Goal: Task Accomplishment & Management: Use online tool/utility

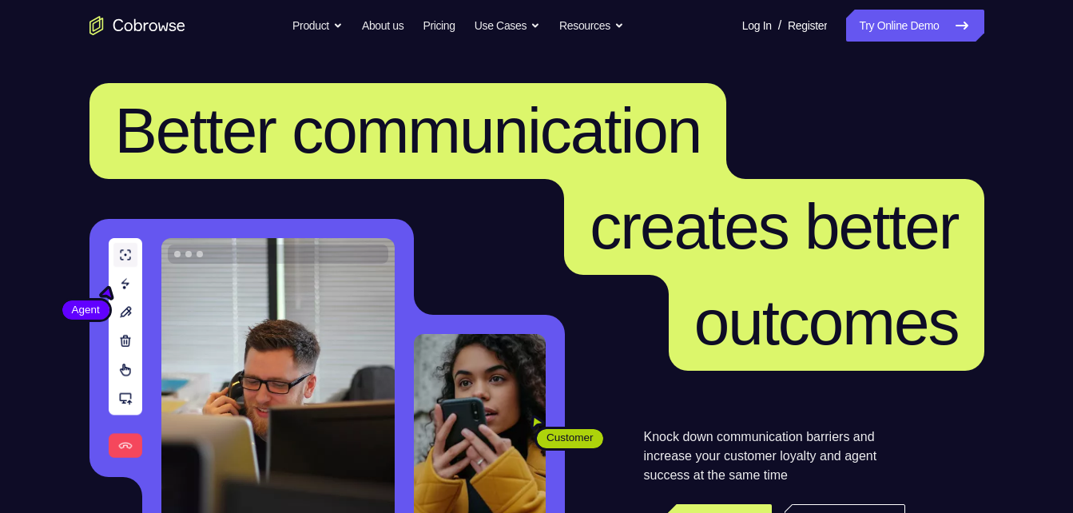
click at [868, 22] on link "Try Online Demo" at bounding box center [914, 26] width 137 height 32
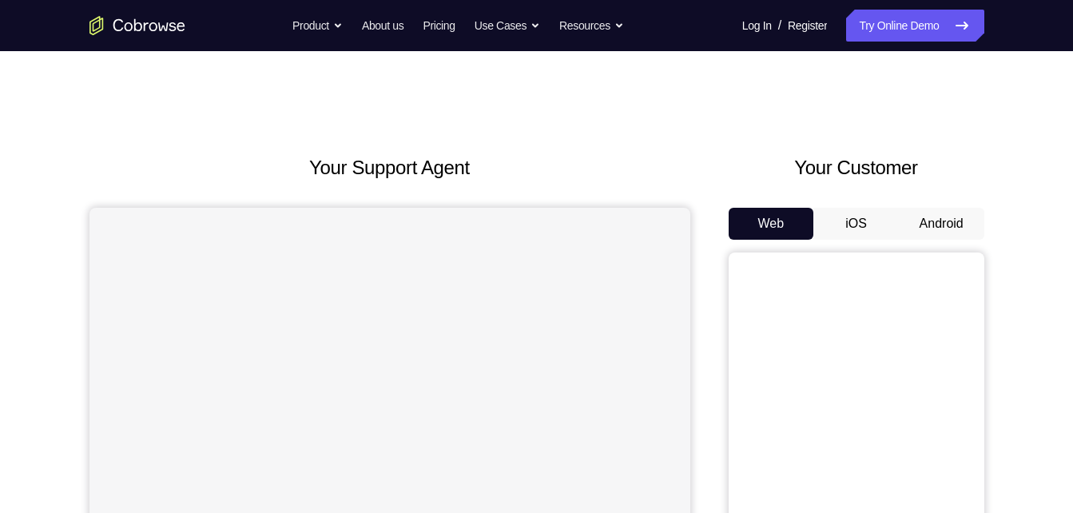
click at [922, 213] on button "Android" at bounding box center [942, 224] width 86 height 32
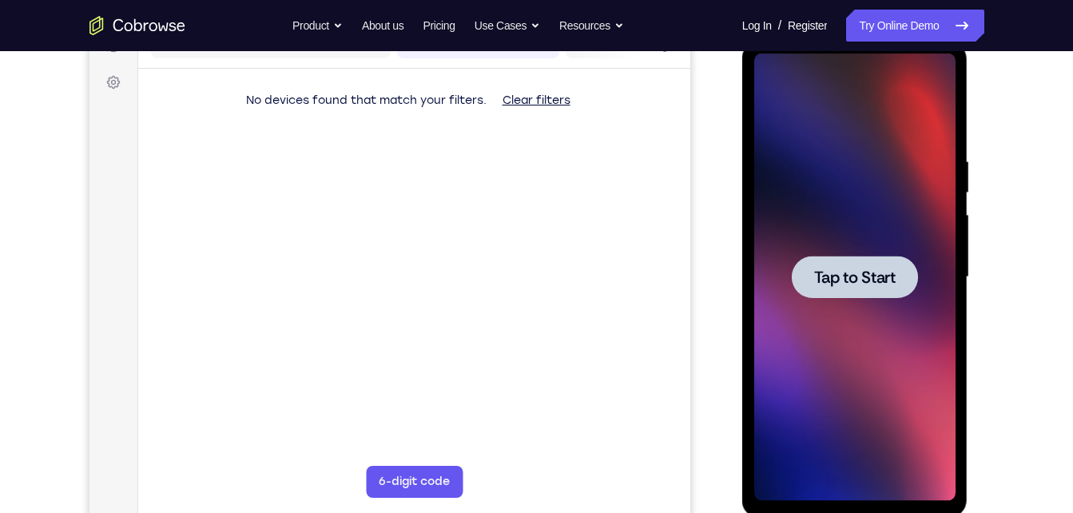
click at [843, 265] on div at bounding box center [855, 277] width 126 height 42
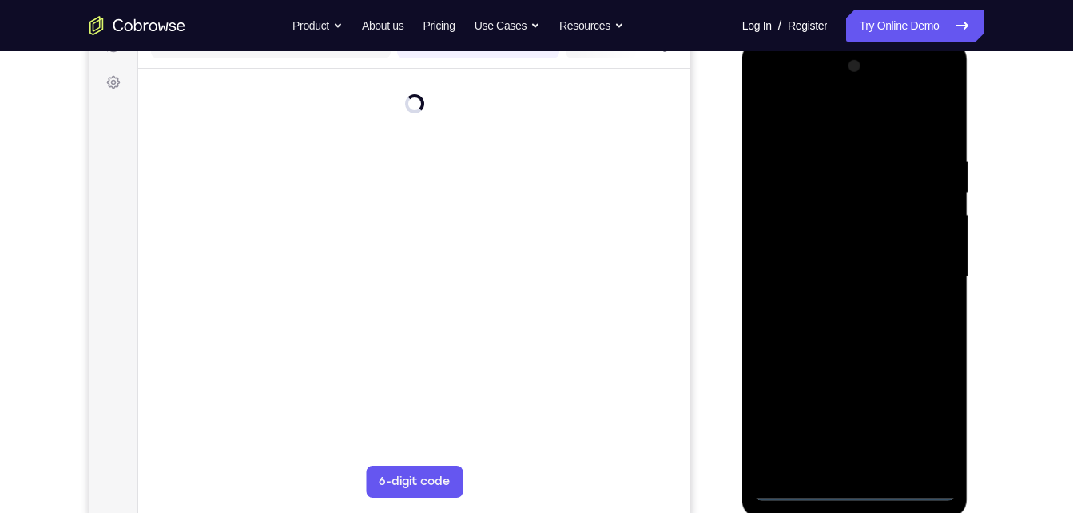
scroll to position [220, 0]
click at [853, 488] on div at bounding box center [855, 281] width 201 height 448
click at [857, 498] on div at bounding box center [855, 281] width 201 height 448
click at [856, 495] on div at bounding box center [855, 281] width 201 height 448
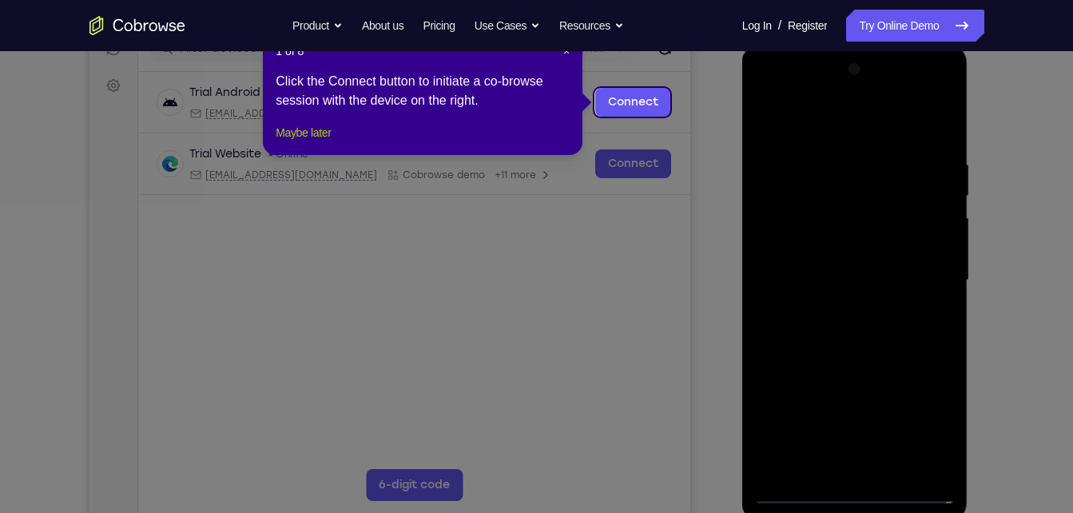
click at [321, 142] on button "Maybe later" at bounding box center [303, 132] width 55 height 19
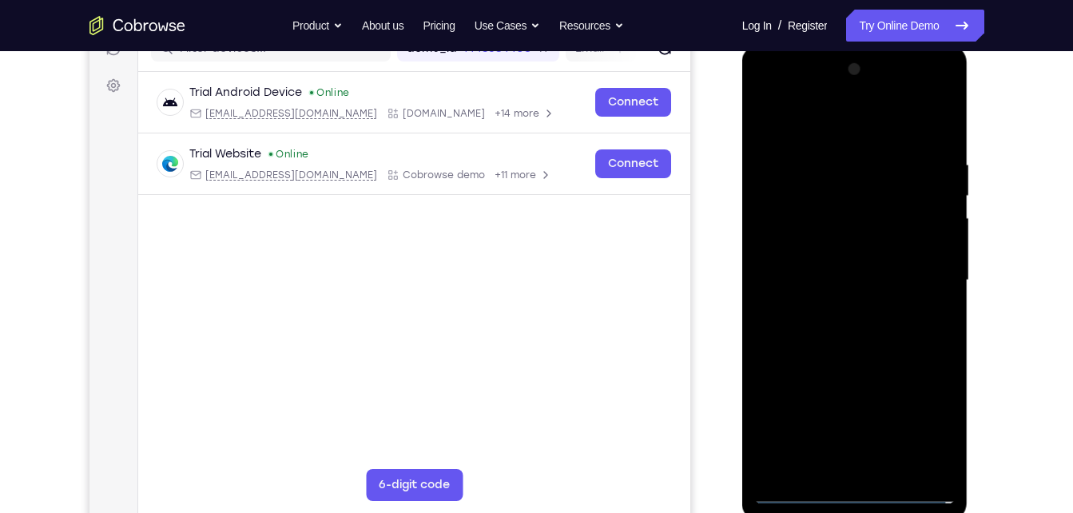
click at [921, 416] on div at bounding box center [855, 281] width 201 height 448
click at [926, 428] on div at bounding box center [855, 281] width 201 height 448
click at [789, 99] on div at bounding box center [855, 281] width 201 height 448
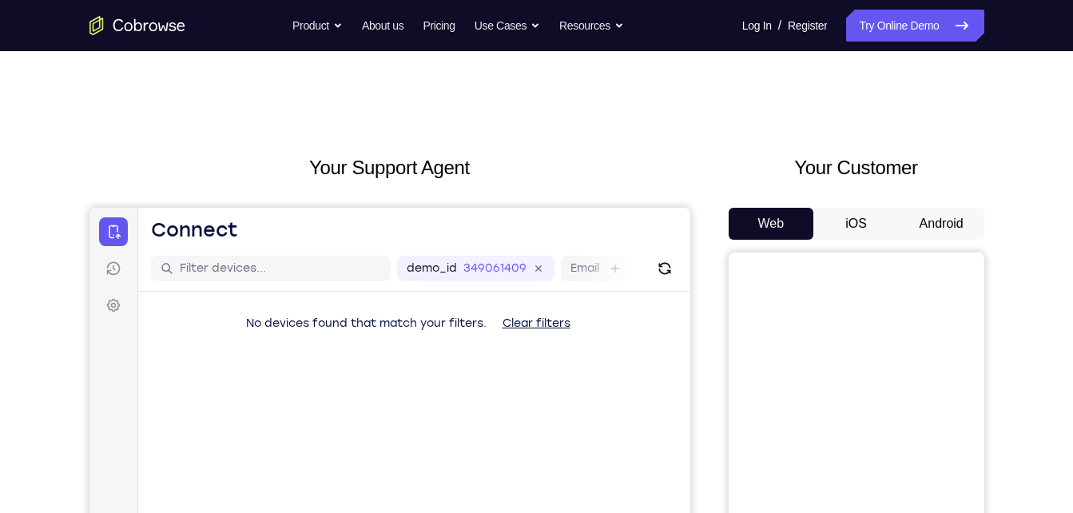
click at [930, 237] on button "Android" at bounding box center [942, 224] width 86 height 32
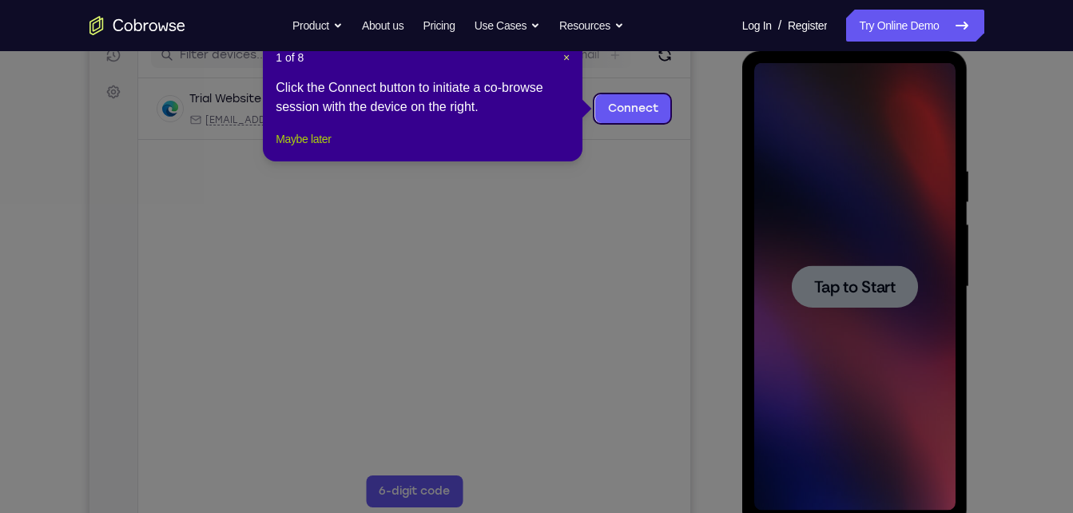
click at [326, 149] on button "Maybe later" at bounding box center [303, 138] width 55 height 19
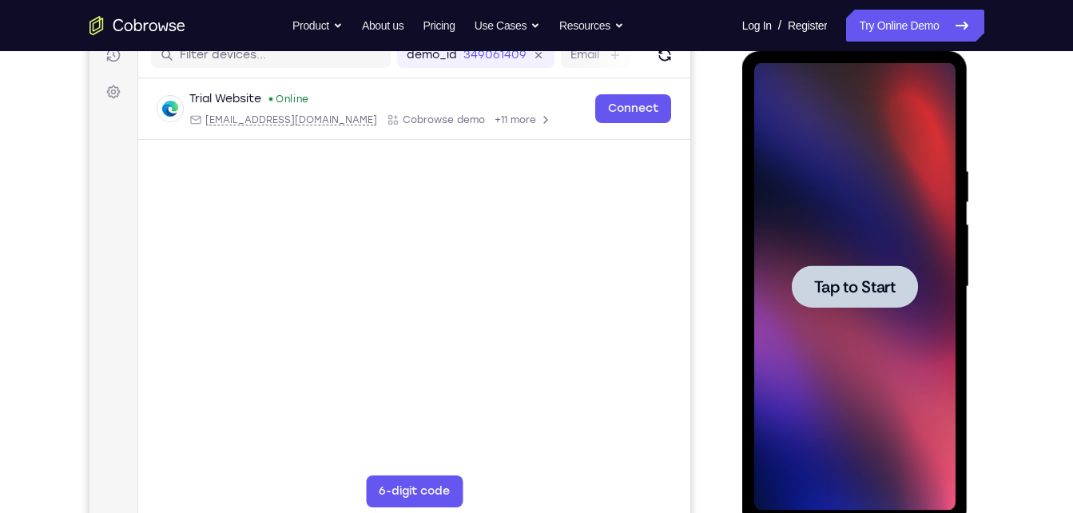
click at [860, 298] on div at bounding box center [855, 286] width 126 height 42
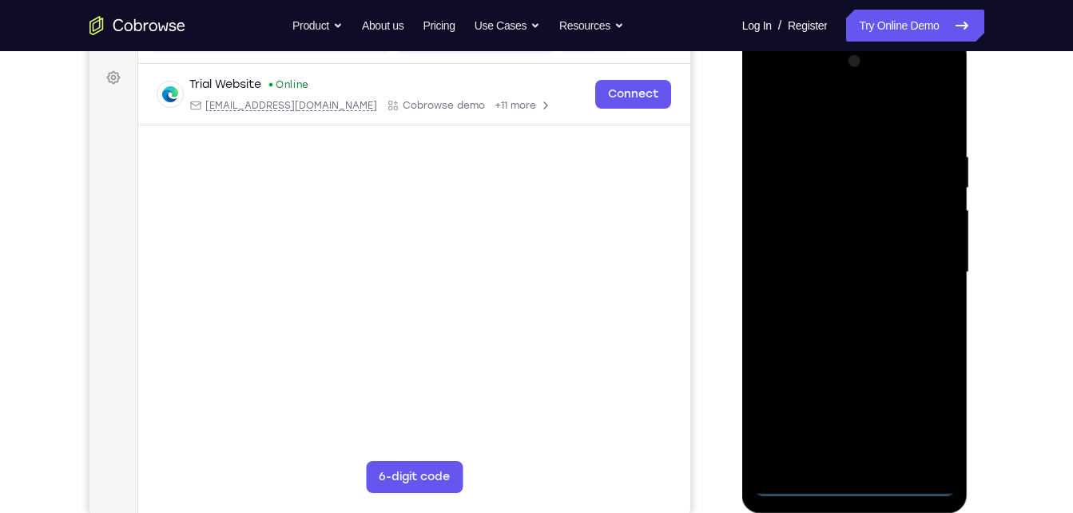
scroll to position [229, 0]
click at [848, 488] on div at bounding box center [855, 271] width 201 height 448
click at [860, 482] on div at bounding box center [855, 271] width 201 height 448
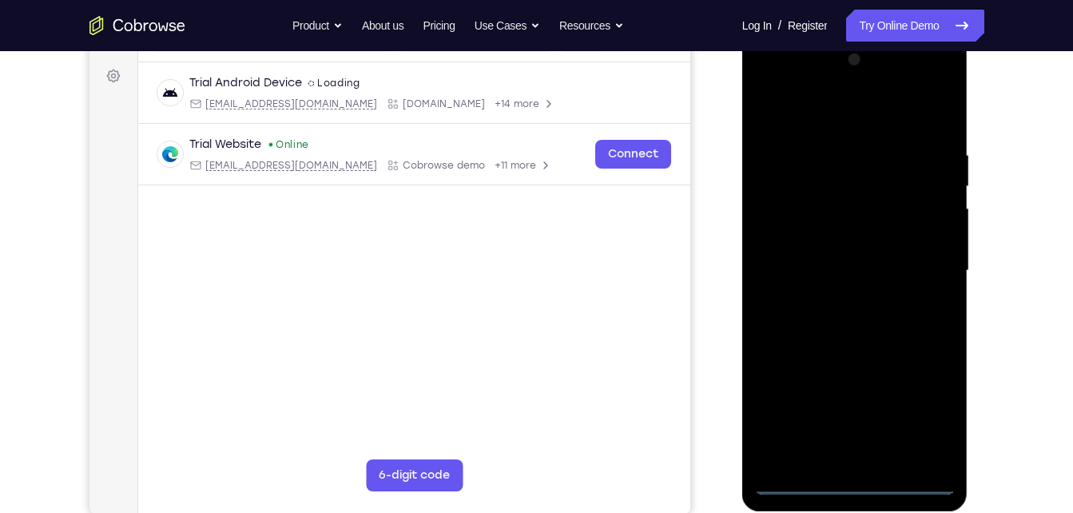
click at [928, 418] on div at bounding box center [855, 271] width 201 height 448
click at [787, 83] on div at bounding box center [855, 271] width 201 height 448
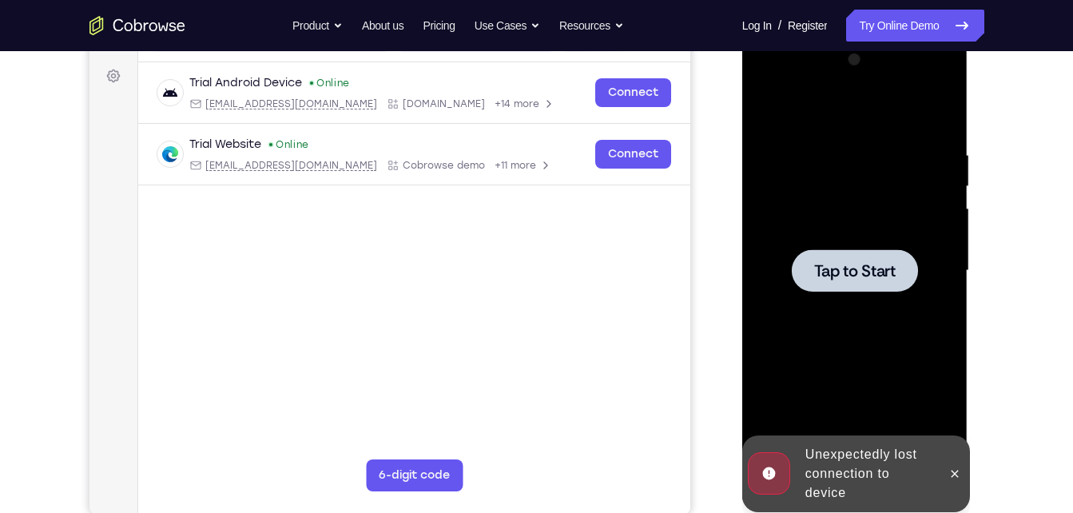
click at [841, 271] on span "Tap to Start" at bounding box center [856, 271] width 82 height 16
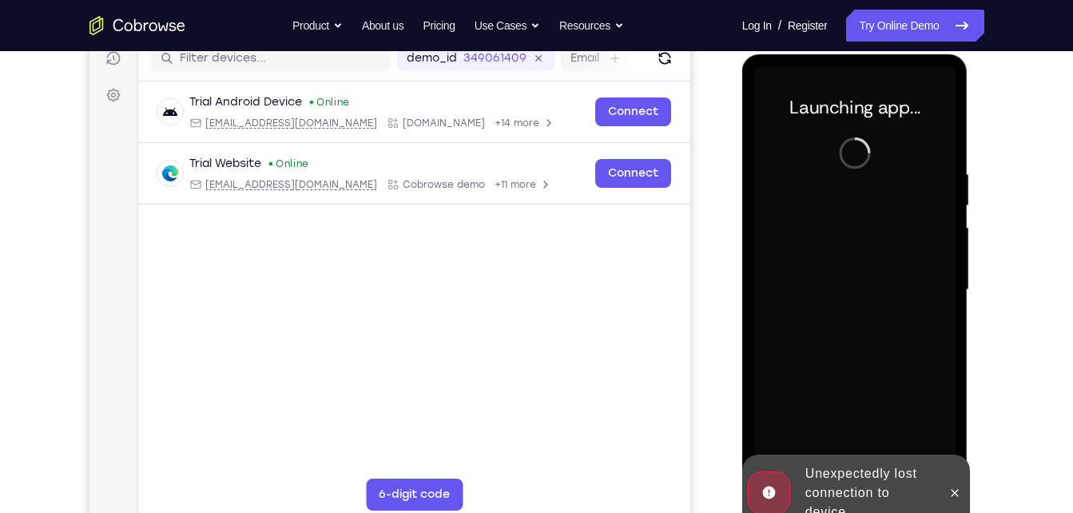
scroll to position [213, 0]
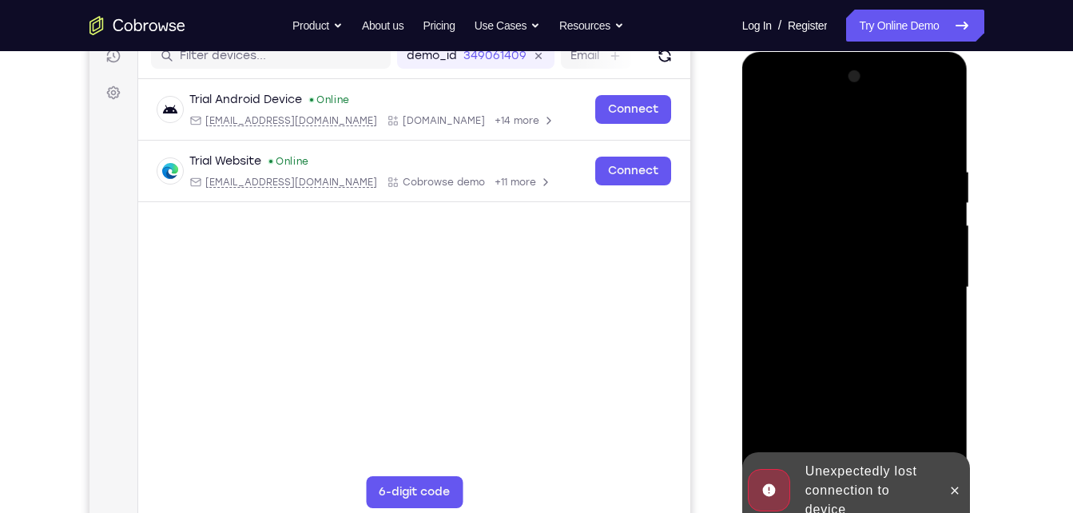
click at [1001, 313] on div "Your Support Agent Your Customer Web iOS Android Next Steps We’d be happy to gi…" at bounding box center [537, 366] width 1023 height 1054
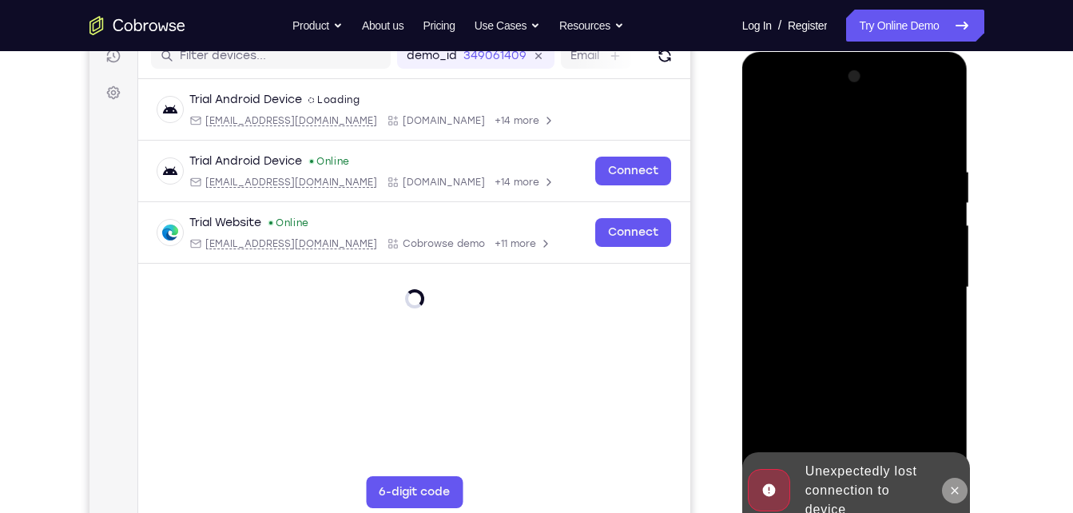
click at [951, 493] on icon at bounding box center [955, 490] width 13 height 13
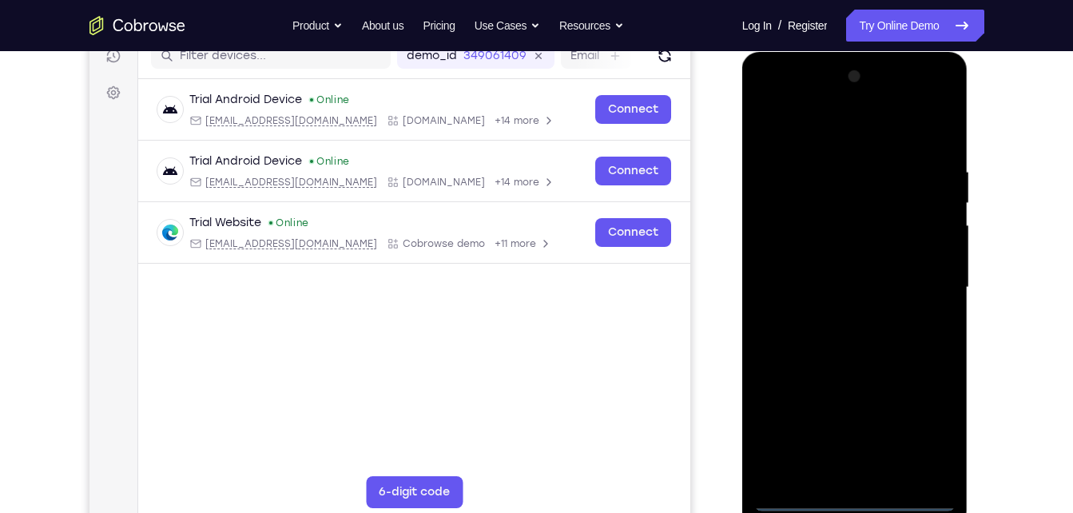
click at [862, 492] on div at bounding box center [855, 288] width 201 height 448
click at [851, 498] on div at bounding box center [855, 288] width 201 height 448
click at [929, 438] on div at bounding box center [855, 288] width 201 height 448
click at [771, 92] on div at bounding box center [855, 288] width 201 height 448
click at [923, 278] on div at bounding box center [855, 288] width 201 height 448
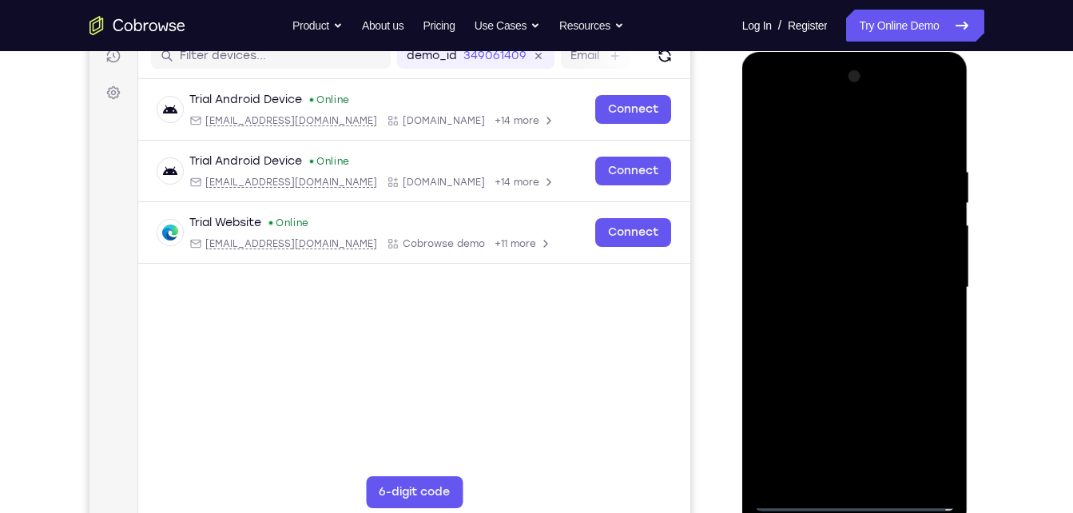
click at [841, 321] on div at bounding box center [855, 288] width 201 height 448
click at [854, 275] on div at bounding box center [855, 288] width 201 height 448
click at [854, 245] on div at bounding box center [855, 288] width 201 height 448
click at [870, 256] on div at bounding box center [855, 288] width 201 height 448
click at [919, 283] on div at bounding box center [855, 288] width 201 height 448
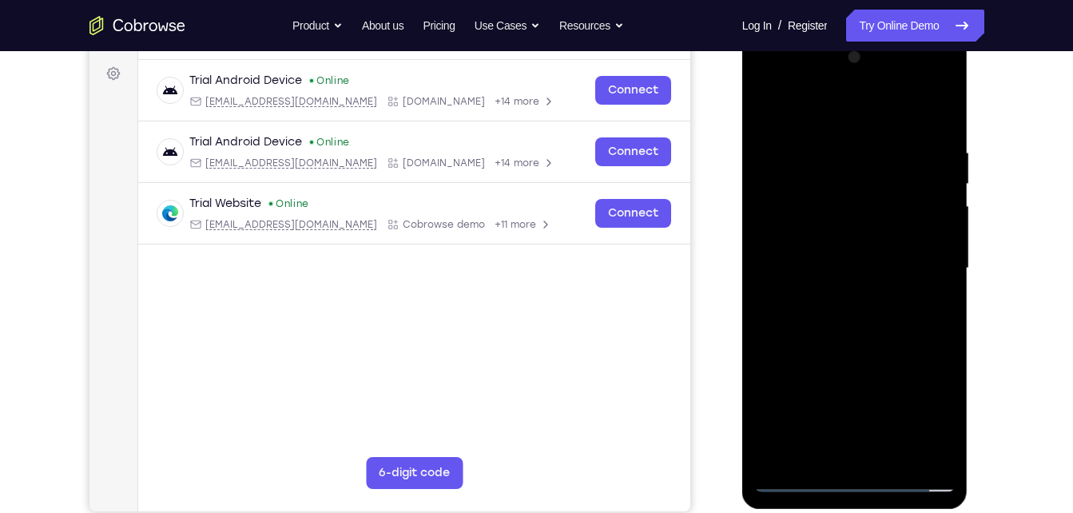
scroll to position [236, 0]
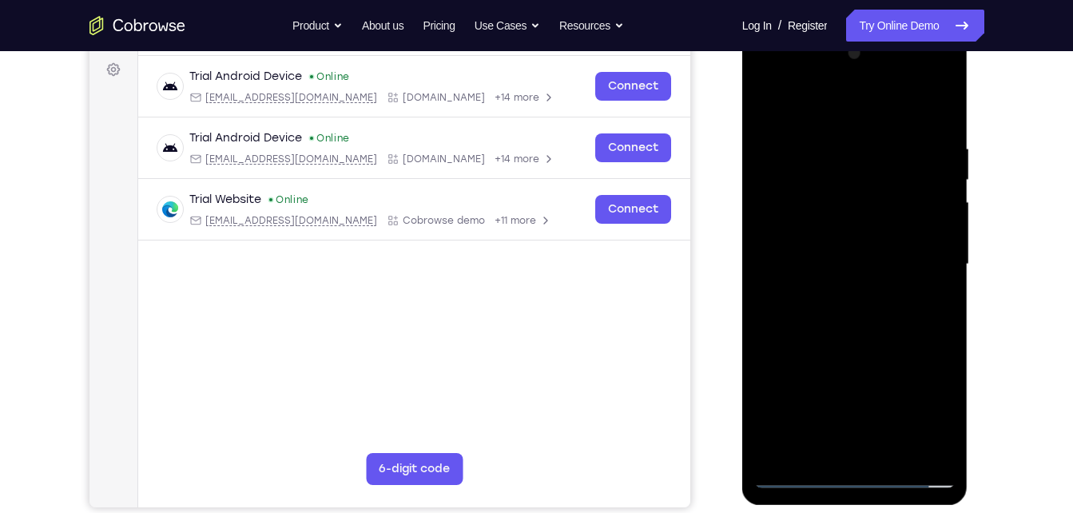
click at [895, 450] on div at bounding box center [855, 265] width 201 height 448
click at [892, 350] on div at bounding box center [855, 265] width 201 height 448
click at [858, 346] on div at bounding box center [855, 265] width 201 height 448
click at [930, 108] on div at bounding box center [855, 265] width 201 height 448
click at [928, 113] on div at bounding box center [855, 265] width 201 height 448
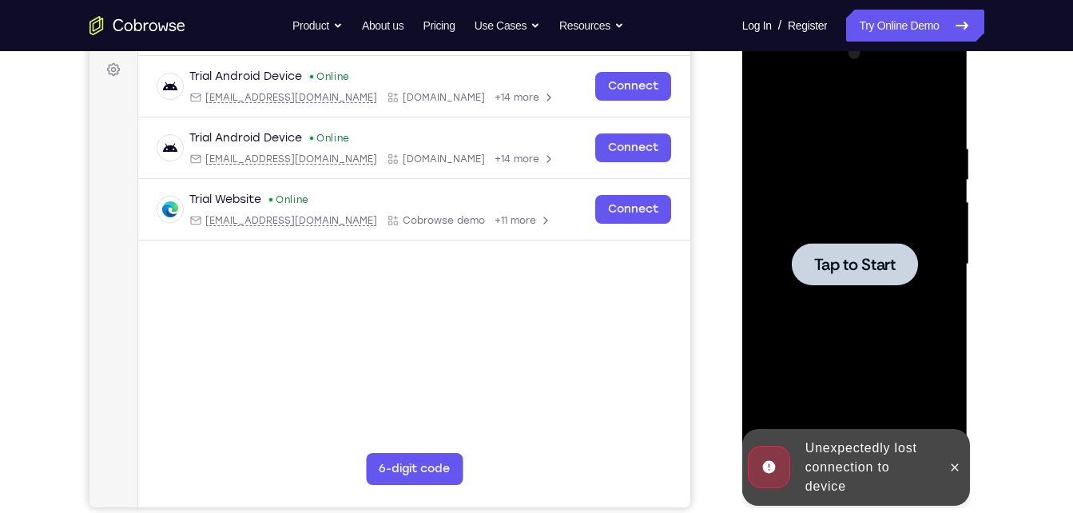
click at [927, 29] on div "Tap to Start" at bounding box center [856, 29] width 226 height 0
click at [864, 301] on div at bounding box center [855, 265] width 201 height 448
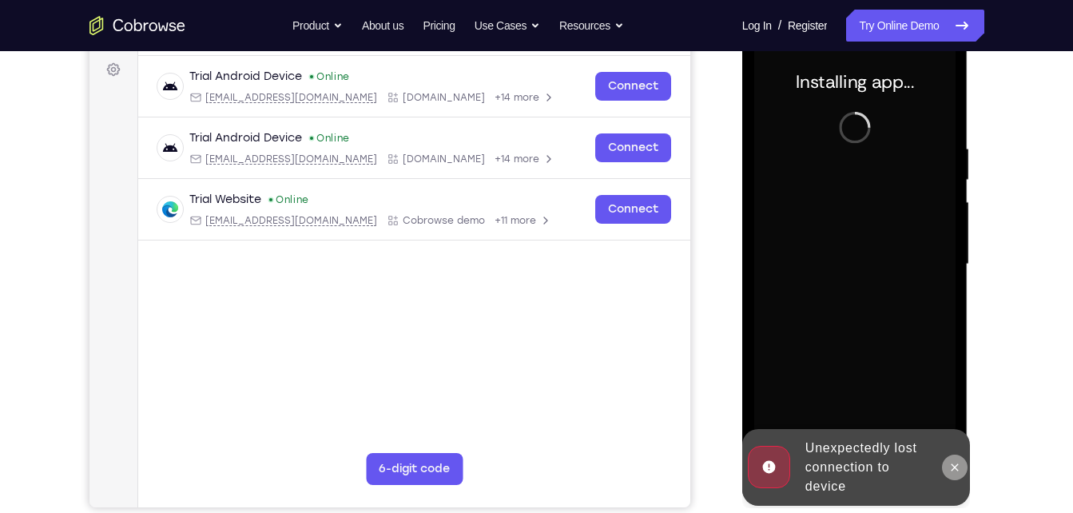
click at [961, 469] on icon at bounding box center [955, 467] width 13 height 13
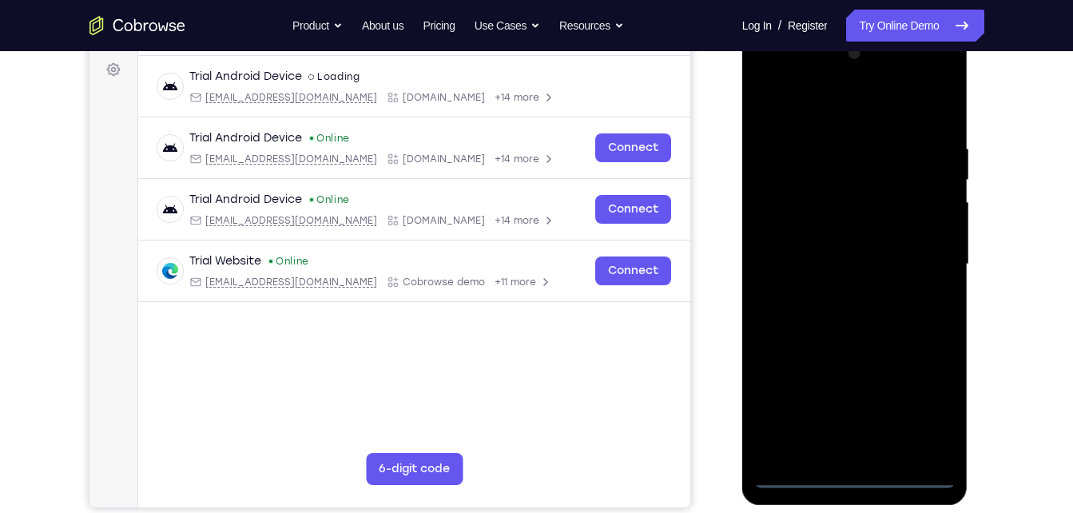
click at [852, 476] on div at bounding box center [855, 265] width 201 height 448
click at [930, 400] on div at bounding box center [855, 265] width 201 height 448
click at [782, 75] on div at bounding box center [855, 265] width 201 height 448
click at [918, 250] on div at bounding box center [855, 265] width 201 height 448
click at [841, 293] on div at bounding box center [855, 265] width 201 height 448
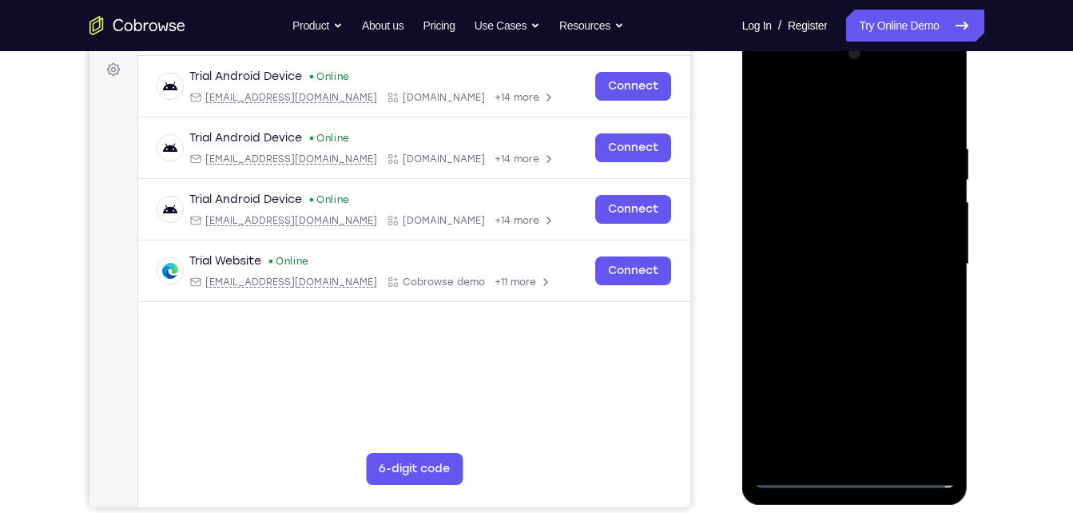
click at [804, 241] on div at bounding box center [855, 265] width 201 height 448
click at [890, 234] on div at bounding box center [855, 265] width 201 height 448
click at [859, 264] on div at bounding box center [855, 265] width 201 height 448
click at [884, 449] on div at bounding box center [855, 265] width 201 height 448
click at [894, 335] on div at bounding box center [855, 265] width 201 height 448
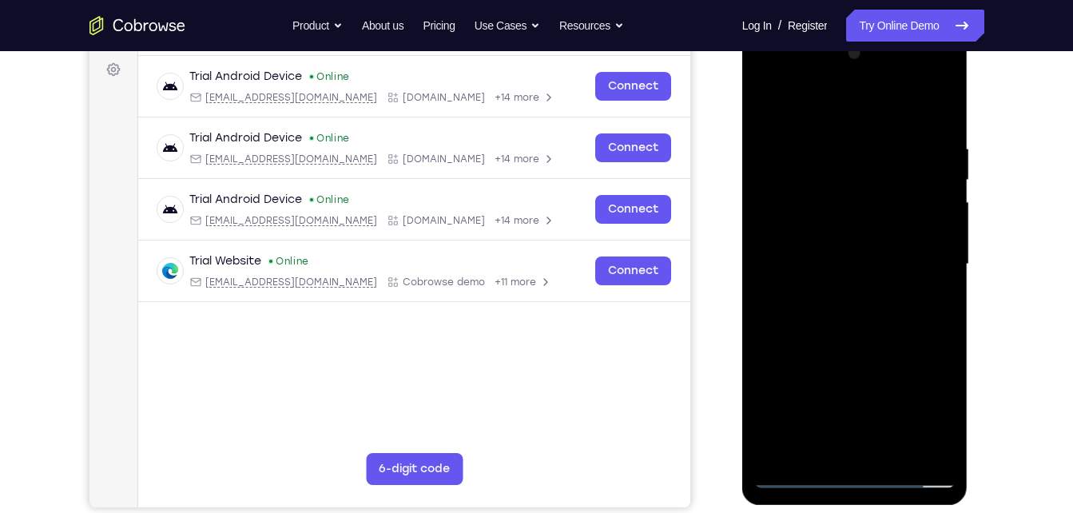
click at [895, 454] on div at bounding box center [855, 265] width 201 height 448
click at [838, 346] on div at bounding box center [855, 265] width 201 height 448
click at [869, 266] on div at bounding box center [855, 265] width 201 height 448
click at [940, 303] on div at bounding box center [855, 265] width 201 height 448
click at [929, 102] on div at bounding box center [855, 265] width 201 height 448
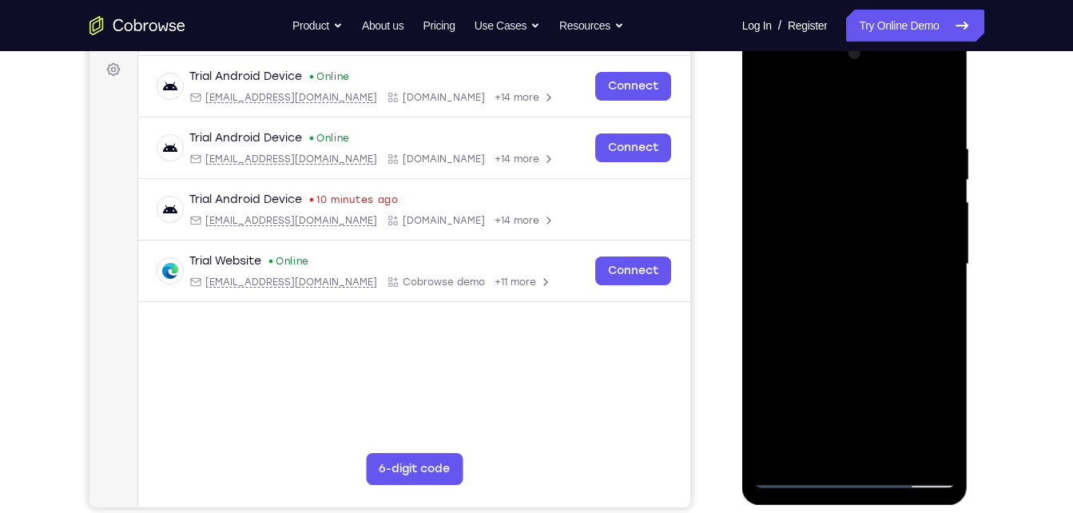
click at [762, 103] on div at bounding box center [855, 265] width 201 height 448
click at [893, 277] on div at bounding box center [855, 265] width 201 height 448
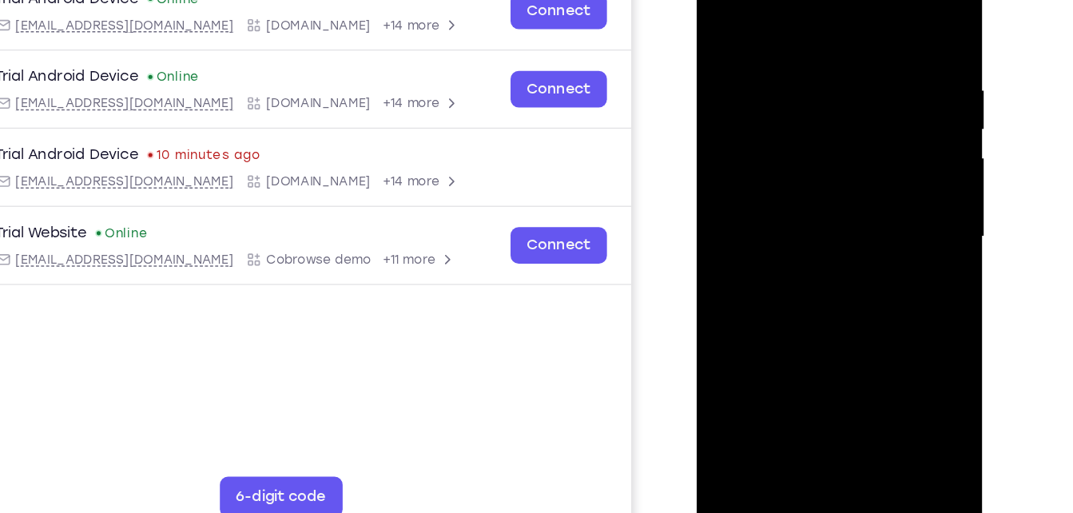
click at [805, 210] on div at bounding box center [809, 174] width 201 height 448
click at [830, 215] on div at bounding box center [809, 174] width 201 height 448
click at [922, 223] on div at bounding box center [811, 178] width 228 height 480
click at [823, 273] on div at bounding box center [809, 174] width 201 height 448
click at [728, 300] on div at bounding box center [809, 174] width 201 height 448
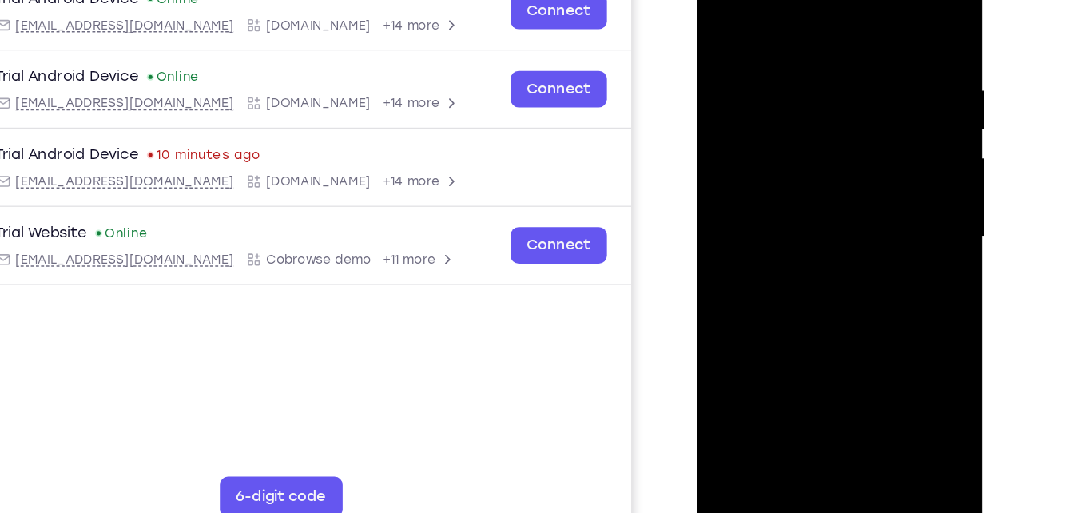
click at [779, 273] on div at bounding box center [809, 174] width 201 height 448
click at [731, 301] on div at bounding box center [809, 174] width 201 height 448
click at [831, 328] on div at bounding box center [809, 174] width 201 height 448
click at [883, 212] on div at bounding box center [809, 174] width 201 height 448
click at [753, 300] on div at bounding box center [809, 174] width 201 height 448
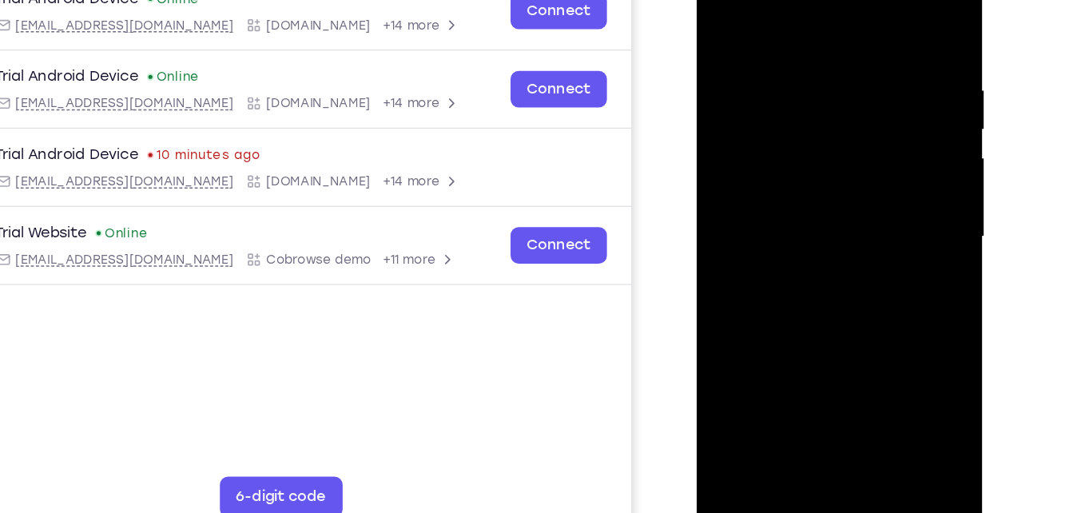
click at [728, 299] on div at bounding box center [809, 174] width 201 height 448
click at [826, 327] on div at bounding box center [809, 174] width 201 height 448
click at [724, 301] on div at bounding box center [809, 174] width 201 height 448
click at [831, 299] on div at bounding box center [809, 174] width 201 height 448
click at [806, 358] on div at bounding box center [809, 174] width 201 height 448
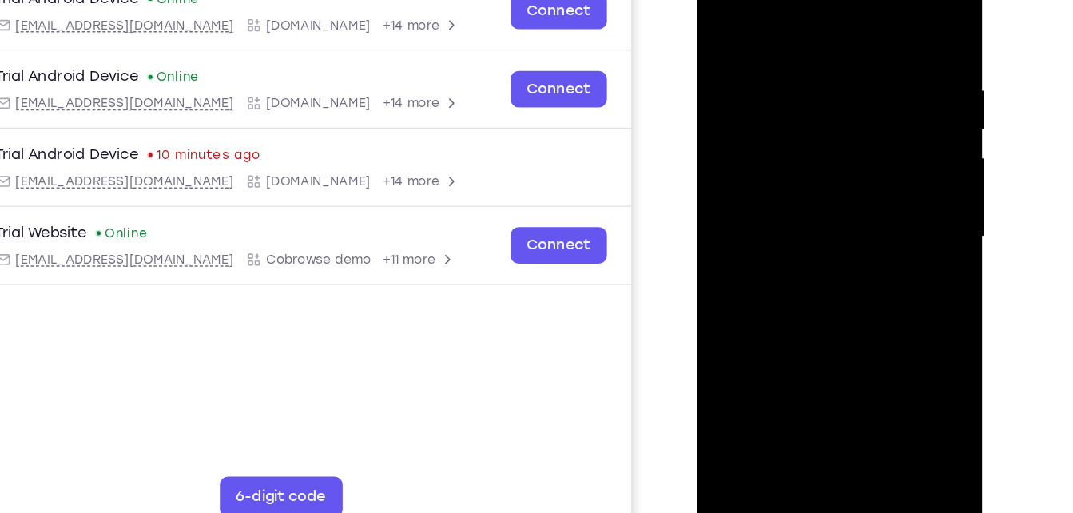
click at [762, 271] on div at bounding box center [809, 174] width 201 height 448
click at [891, 295] on div at bounding box center [809, 174] width 201 height 448
click at [873, 296] on div at bounding box center [809, 174] width 201 height 448
click at [829, 296] on div at bounding box center [809, 174] width 201 height 448
click at [755, 269] on div at bounding box center [809, 174] width 201 height 448
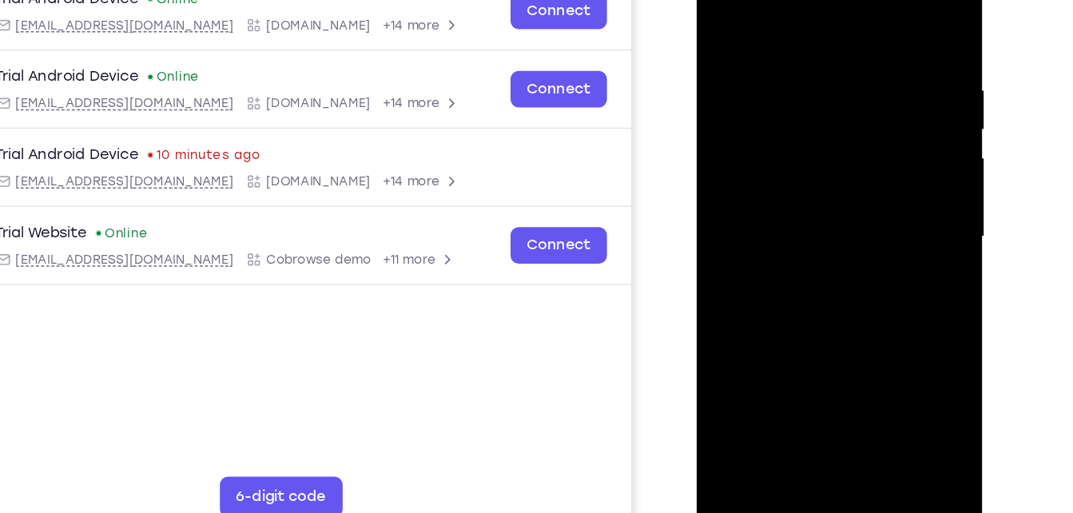
click at [755, 269] on div at bounding box center [809, 174] width 201 height 448
click at [780, 271] on div at bounding box center [809, 174] width 201 height 448
click at [885, 217] on div at bounding box center [809, 174] width 201 height 448
click at [799, 94] on div at bounding box center [809, 174] width 201 height 448
click at [878, 223] on div at bounding box center [809, 174] width 201 height 448
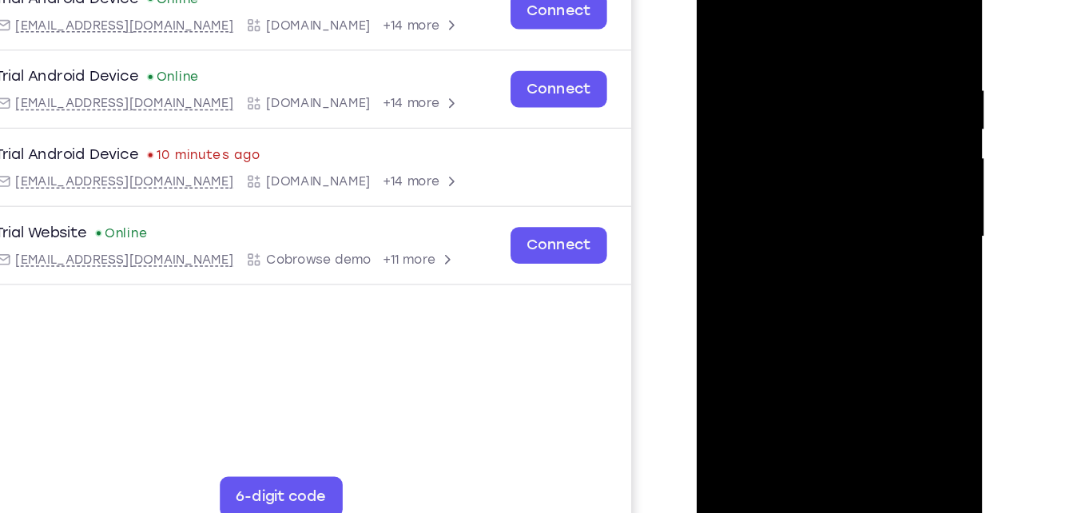
click at [749, 302] on div at bounding box center [809, 174] width 201 height 448
click at [826, 304] on div at bounding box center [809, 174] width 201 height 448
click at [882, 273] on div at bounding box center [809, 174] width 201 height 448
click at [864, 303] on div at bounding box center [809, 174] width 201 height 448
click at [775, 271] on div at bounding box center [809, 174] width 201 height 448
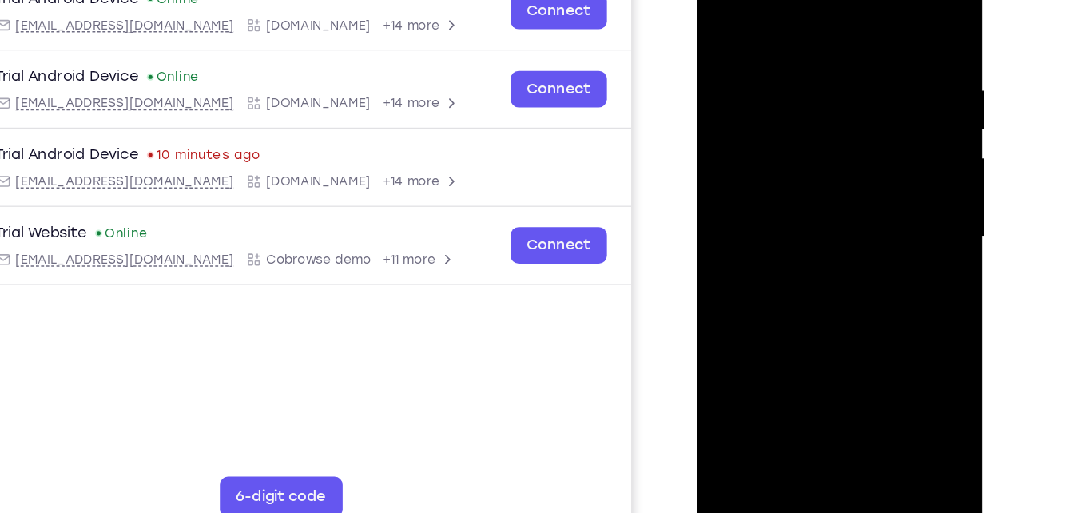
click at [728, 301] on div at bounding box center [809, 174] width 201 height 448
click at [846, 324] on div at bounding box center [809, 174] width 201 height 448
click at [892, 212] on div at bounding box center [809, 174] width 201 height 448
click at [719, 21] on div at bounding box center [809, 174] width 201 height 448
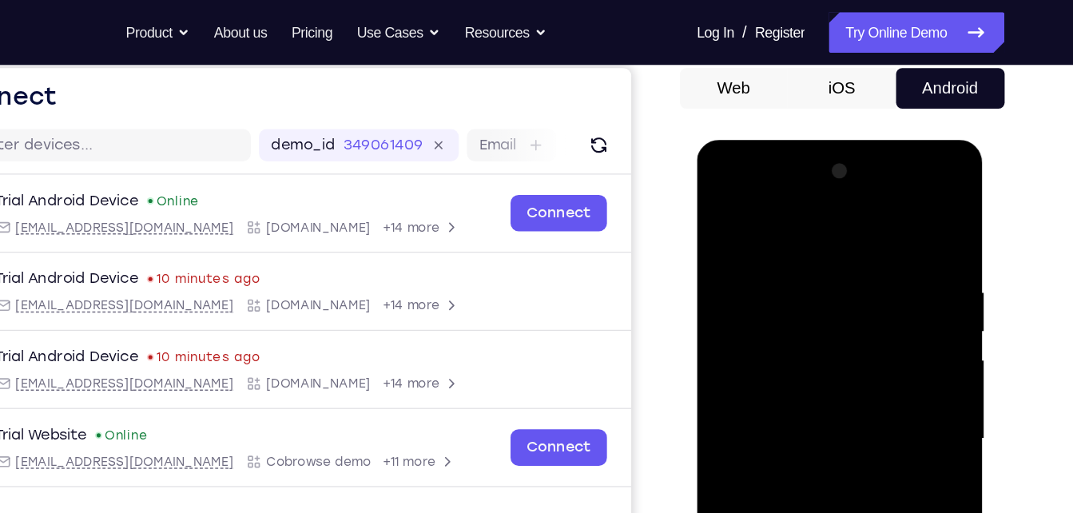
scroll to position [153, 0]
click at [725, 213] on div at bounding box center [809, 377] width 201 height 448
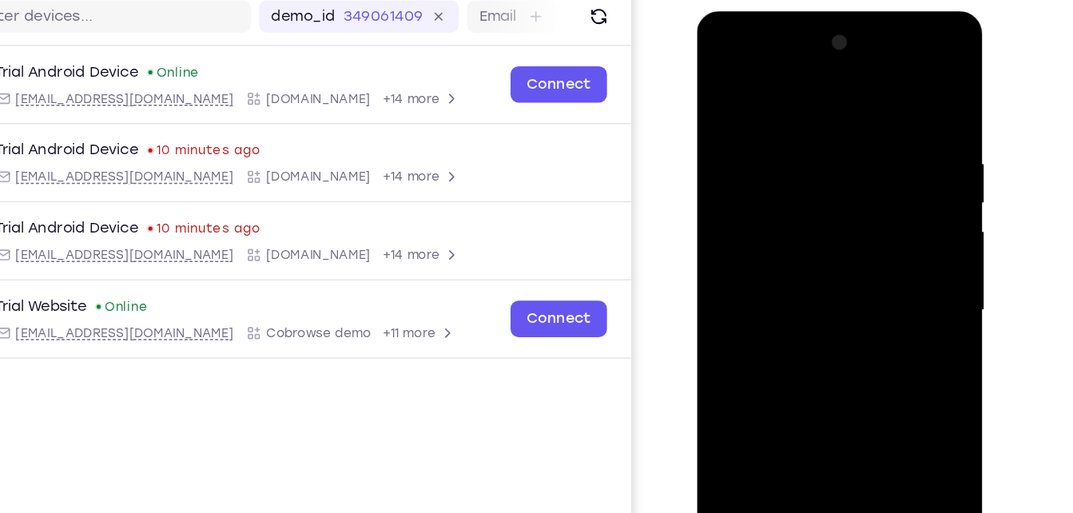
click at [796, 129] on div at bounding box center [809, 246] width 201 height 448
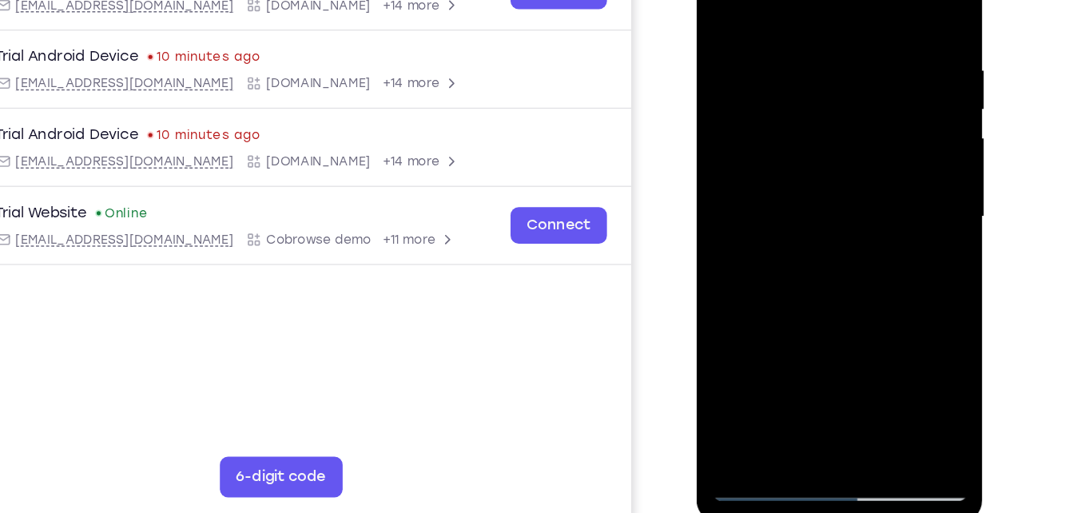
scroll to position [229, 0]
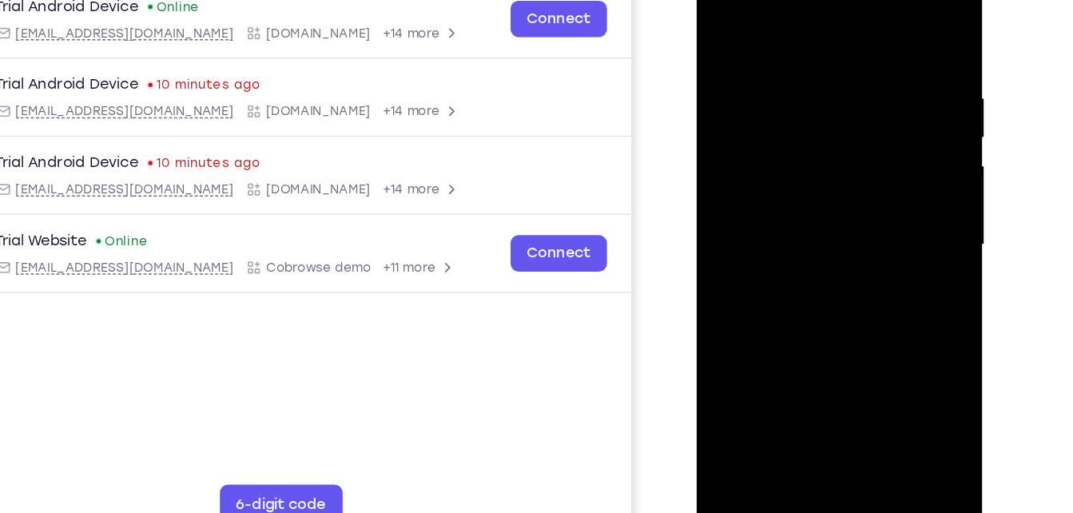
click at [894, 241] on div at bounding box center [809, 182] width 201 height 448
click at [868, 149] on div at bounding box center [809, 182] width 201 height 448
click at [716, 207] on div at bounding box center [809, 182] width 201 height 448
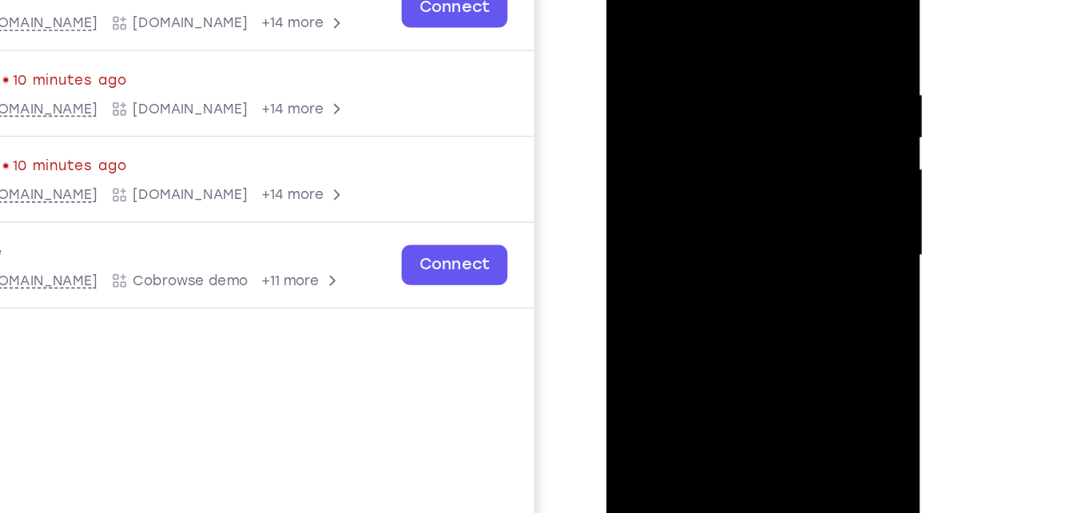
click at [814, 126] on div at bounding box center [719, 164] width 201 height 448
click at [739, 246] on div at bounding box center [719, 164] width 201 height 448
click at [736, 253] on div at bounding box center [719, 164] width 201 height 448
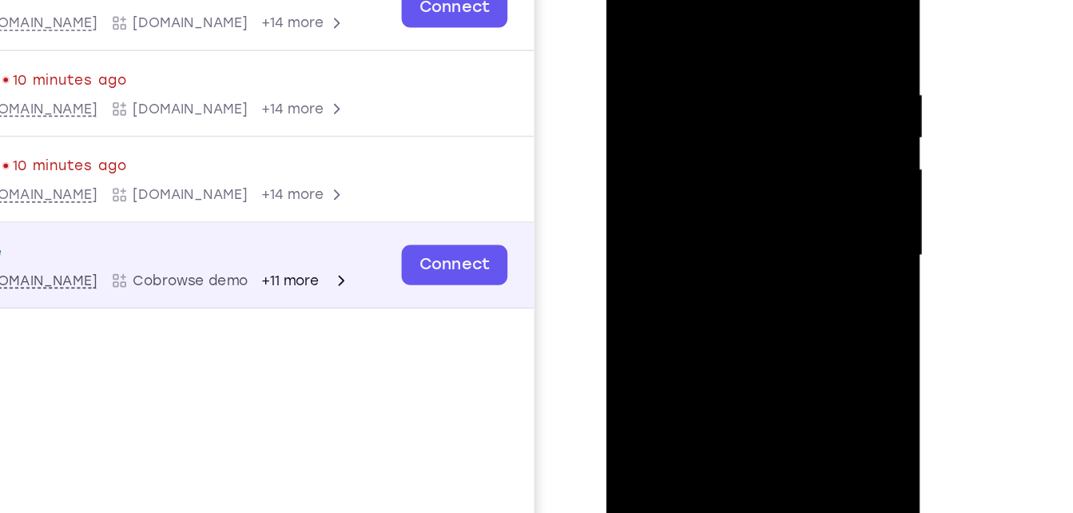
click at [192, 162] on div "Trial Website Online web@example.com Cobrowse demo +11 more web@example.com Cob…" at bounding box center [20, 147] width 514 height 35
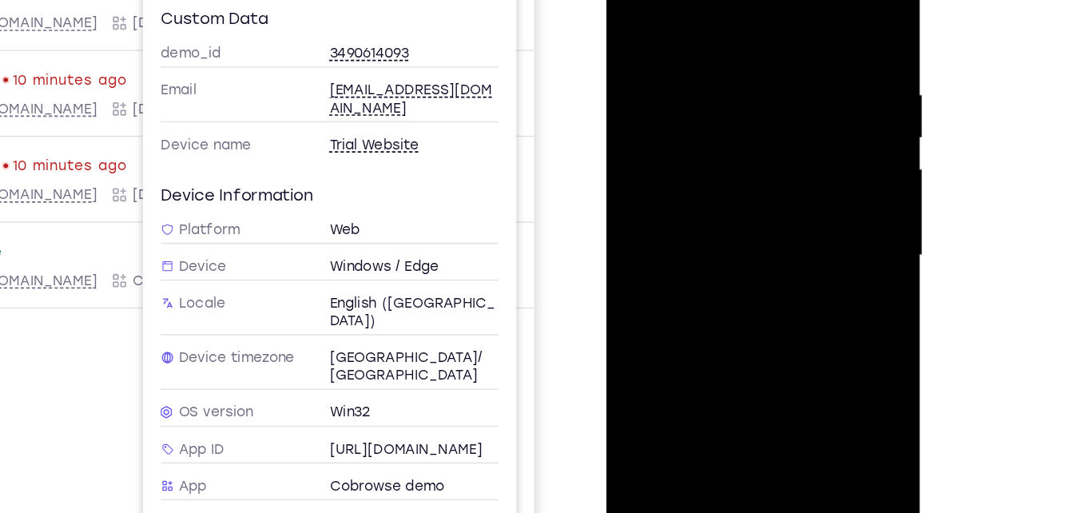
drag, startPoint x: 665, startPoint y: 125, endPoint x: 898, endPoint y: 72, distance: 239.3
click at [834, 72] on html "Online web based iOS Simulators and Android Emulators. Run iPhone, iPad, Mobile…" at bounding box center [721, 168] width 228 height 480
click at [800, 140] on div at bounding box center [719, 164] width 201 height 448
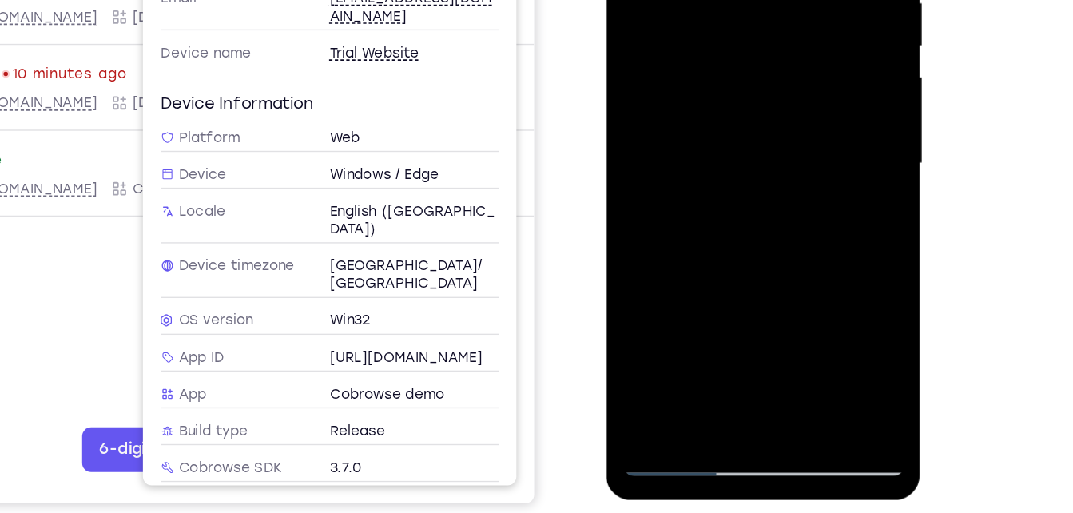
scroll to position [255, 0]
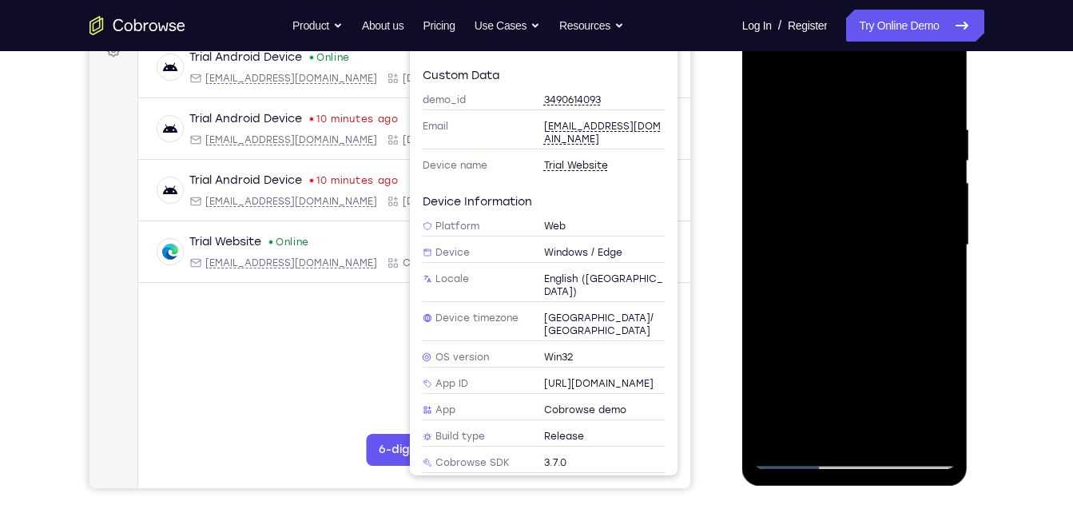
click at [933, 89] on div at bounding box center [855, 246] width 201 height 448
click at [703, 108] on div "Your Support Agent Your Customer Web iOS Android" at bounding box center [537, 193] width 895 height 591
click at [329, 390] on main "demo_id 3490614093 3490614093 Email User ID Device ID Device name 6-digit code …" at bounding box center [413, 259] width 552 height 536
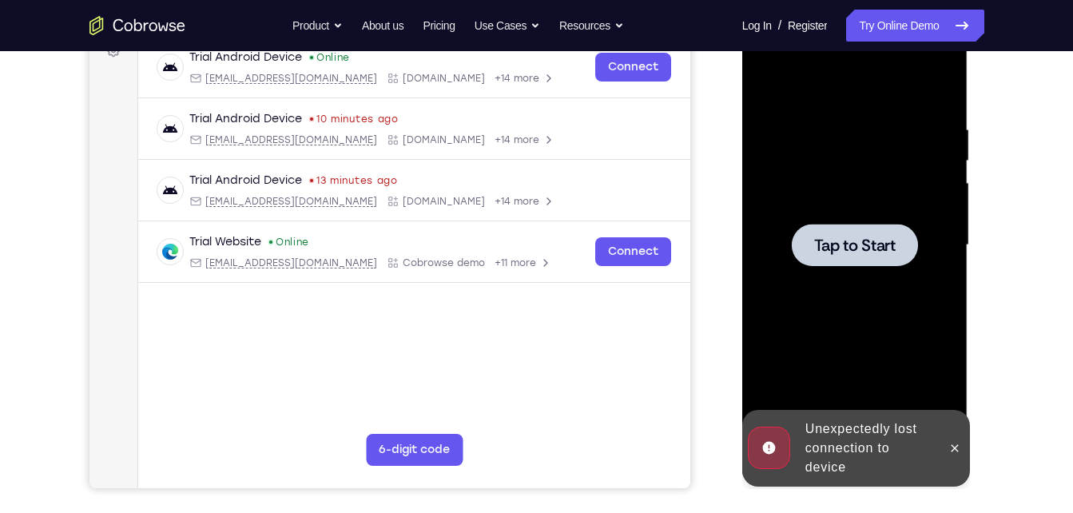
click at [817, 240] on span "Tap to Start" at bounding box center [856, 245] width 82 height 16
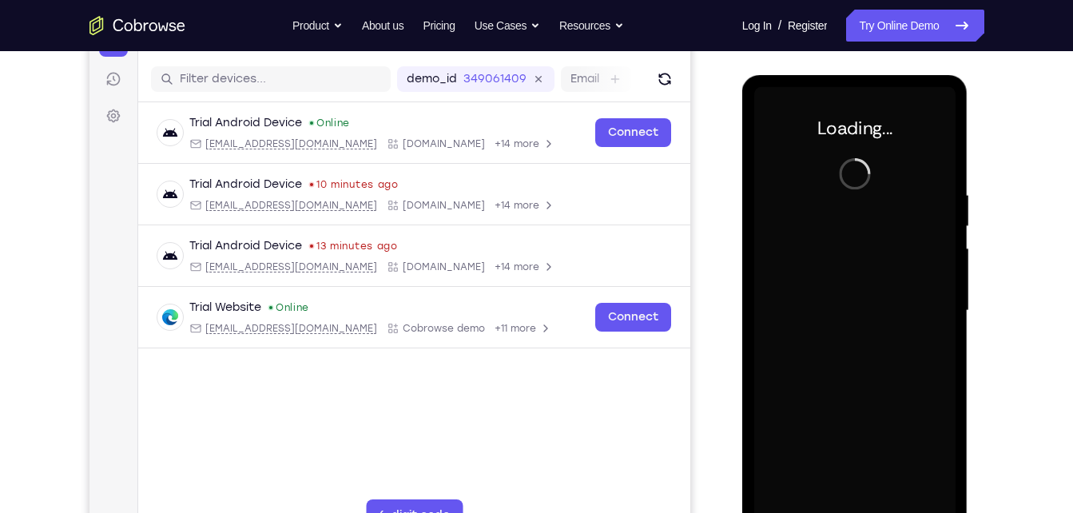
scroll to position [215, 0]
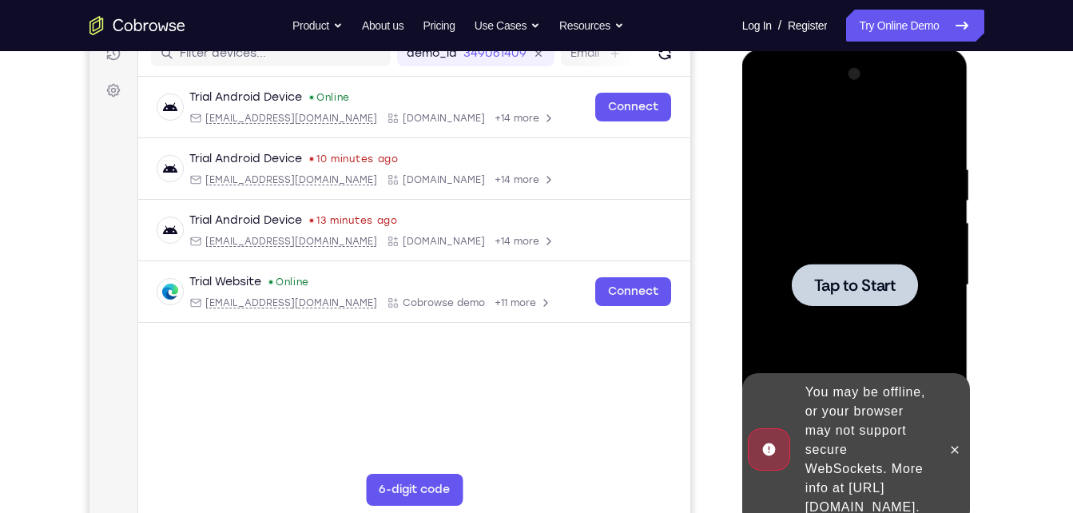
drag, startPoint x: 860, startPoint y: 356, endPoint x: 846, endPoint y: 318, distance: 40.7
click at [846, 318] on div at bounding box center [855, 286] width 201 height 448
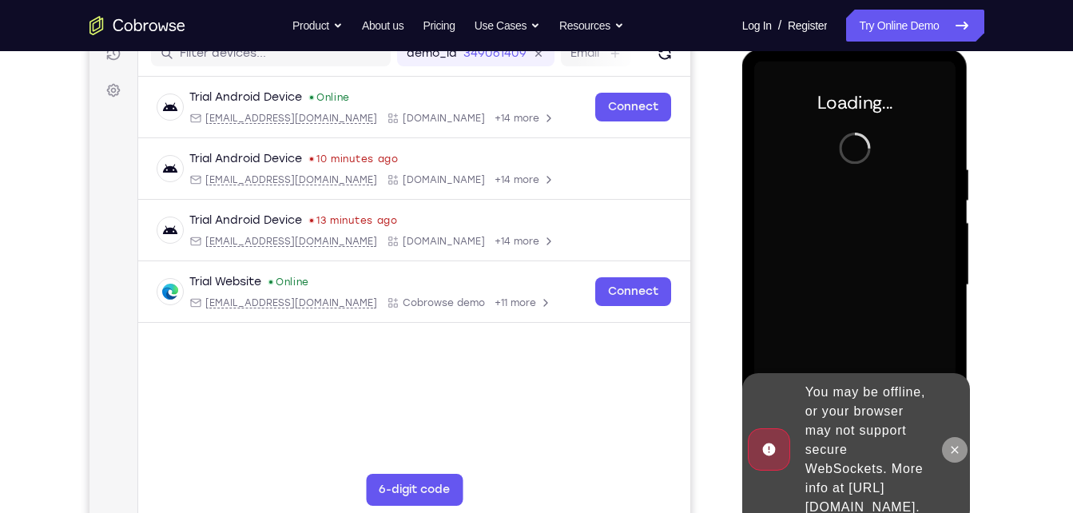
click at [958, 445] on icon at bounding box center [955, 450] width 13 height 13
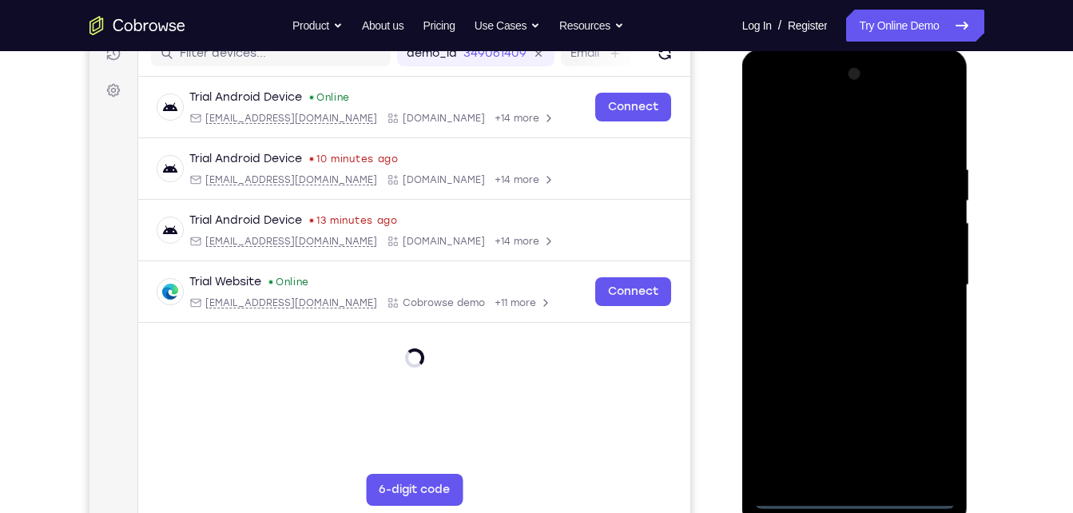
click at [862, 502] on div at bounding box center [855, 286] width 201 height 448
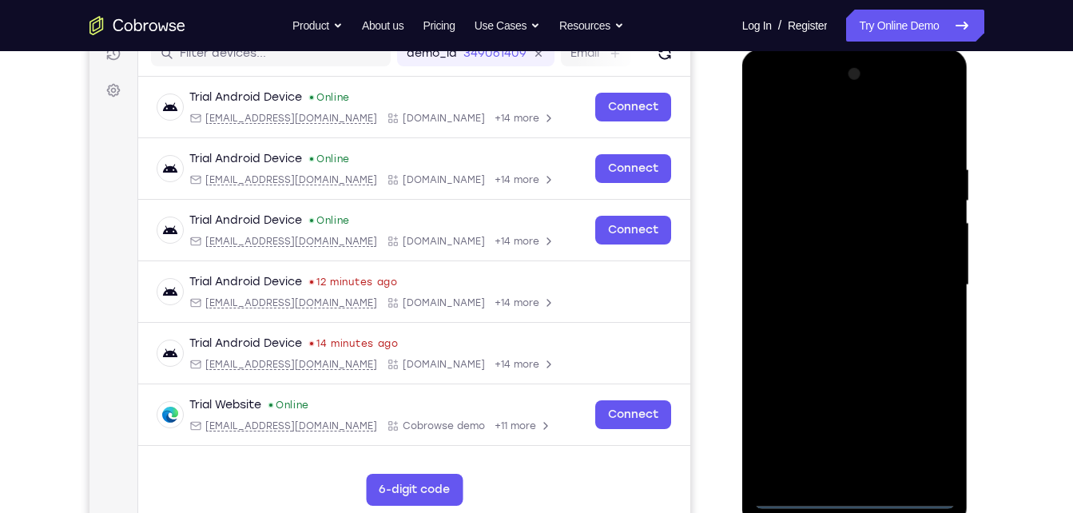
click at [915, 417] on div at bounding box center [855, 286] width 201 height 448
click at [785, 92] on div at bounding box center [855, 286] width 201 height 448
click at [785, 102] on div at bounding box center [855, 286] width 201 height 448
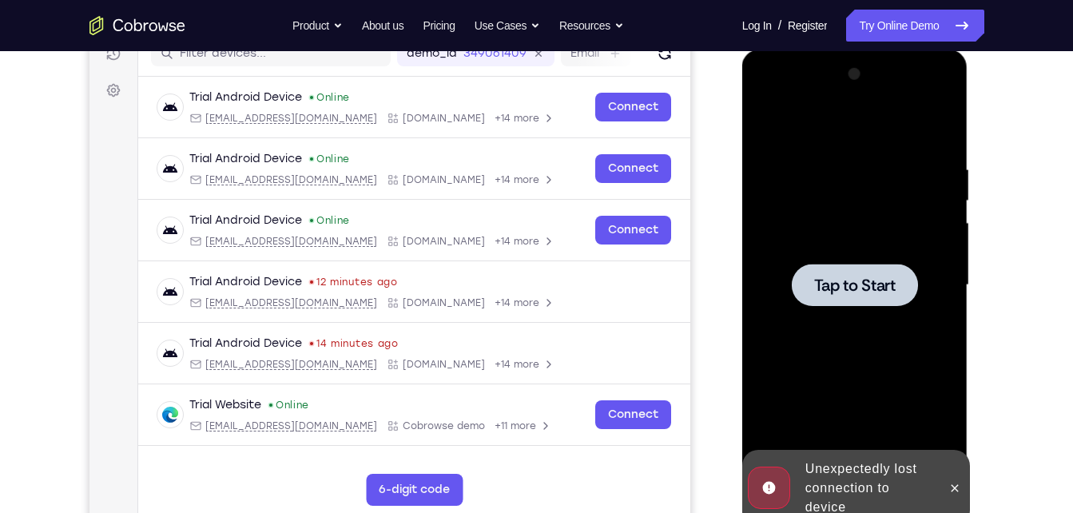
click at [850, 259] on div at bounding box center [855, 286] width 201 height 448
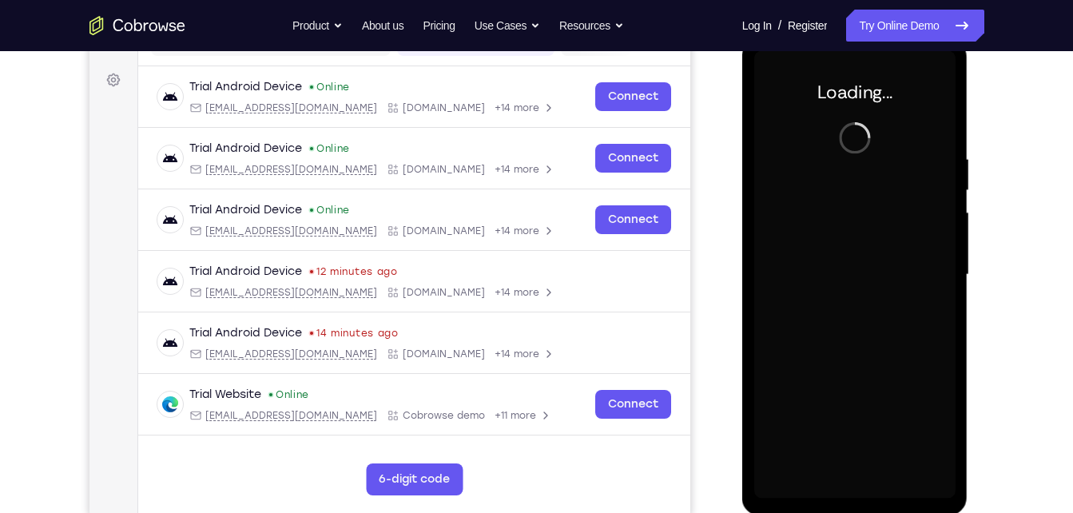
scroll to position [226, 0]
click at [725, 344] on div "Your Support Agent Your Customer Web iOS Android" at bounding box center [537, 222] width 895 height 591
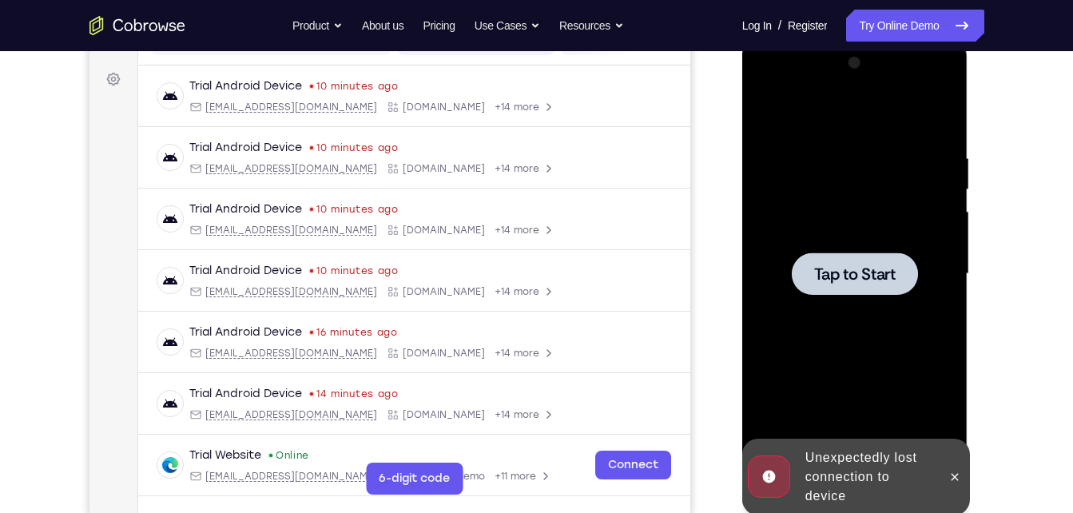
click at [791, 207] on div at bounding box center [855, 274] width 201 height 448
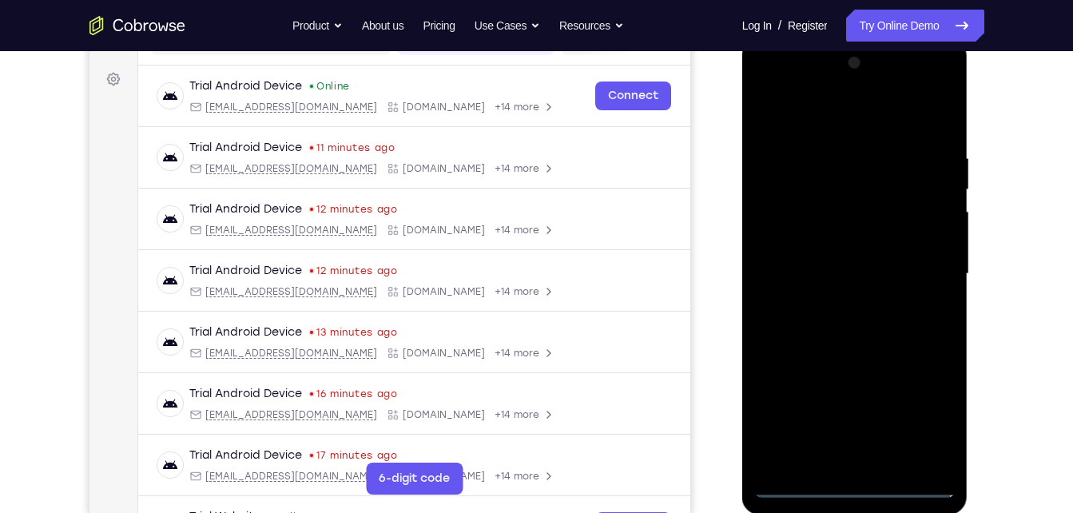
click at [866, 490] on div at bounding box center [855, 274] width 201 height 448
click at [910, 411] on div at bounding box center [855, 274] width 201 height 448
click at [931, 421] on div at bounding box center [855, 274] width 201 height 448
click at [790, 82] on div at bounding box center [855, 274] width 201 height 448
click at [928, 272] on div at bounding box center [855, 274] width 201 height 448
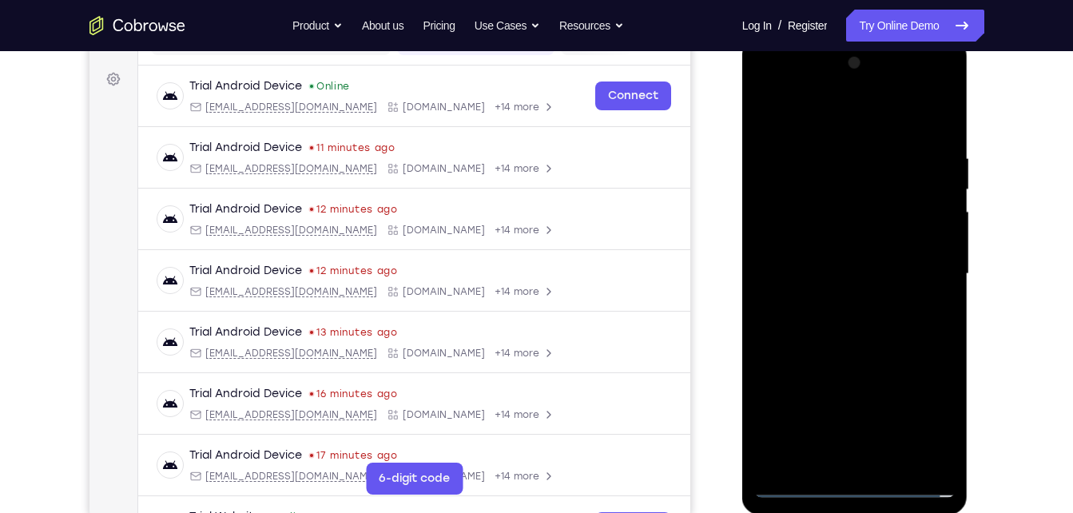
click at [842, 305] on div at bounding box center [855, 274] width 201 height 448
click at [869, 262] on div at bounding box center [855, 274] width 201 height 448
click at [871, 239] on div at bounding box center [855, 274] width 201 height 448
click at [934, 241] on div at bounding box center [855, 274] width 201 height 448
click at [864, 269] on div at bounding box center [855, 274] width 201 height 448
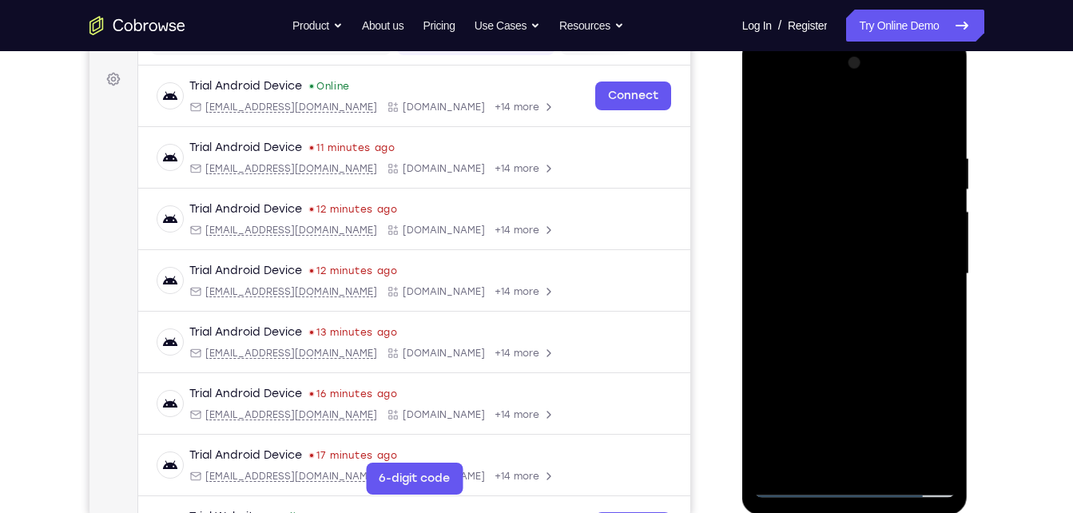
click at [864, 269] on div at bounding box center [855, 274] width 201 height 448
click at [862, 276] on div at bounding box center [855, 274] width 201 height 448
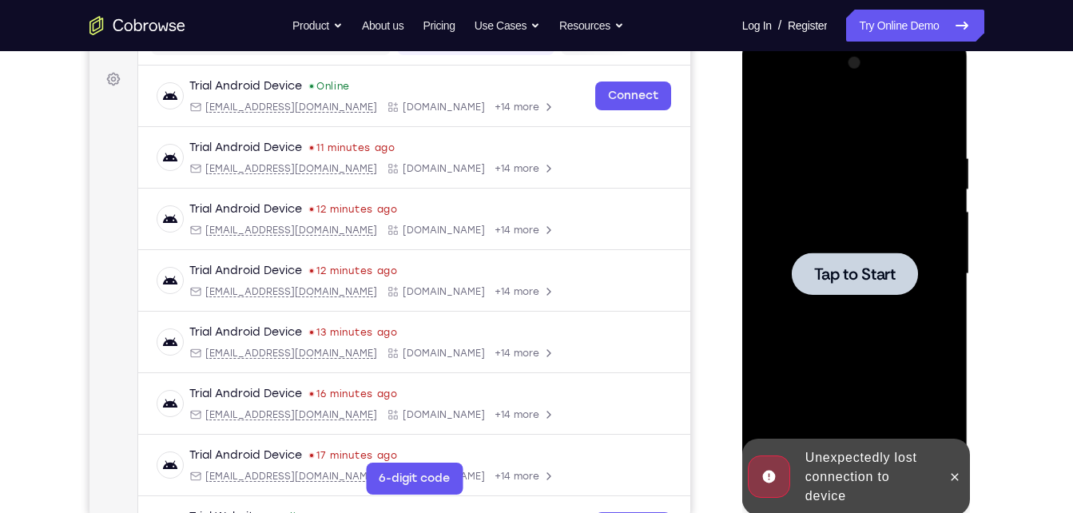
click at [852, 276] on span "Tap to Start" at bounding box center [856, 274] width 82 height 16
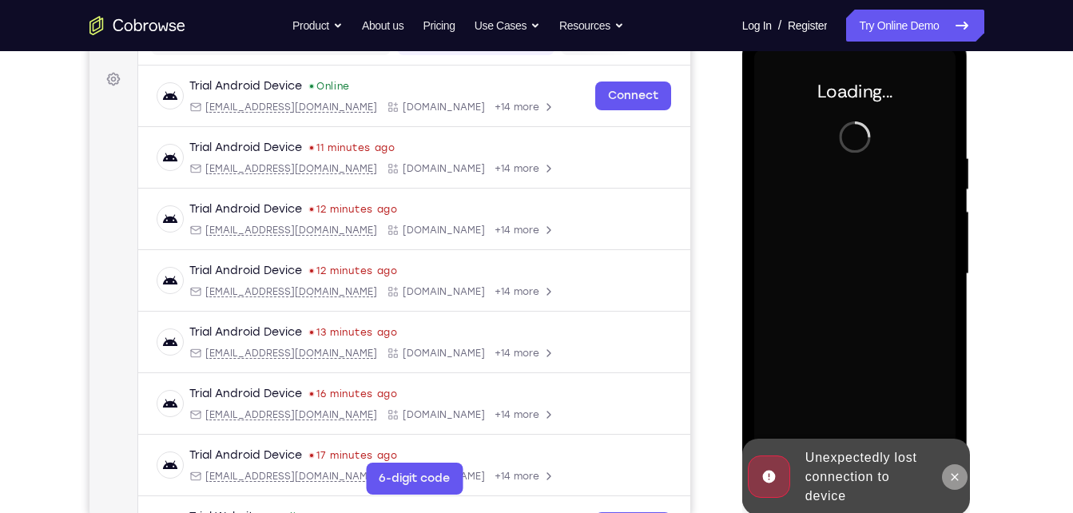
click at [958, 475] on icon at bounding box center [955, 477] width 13 height 13
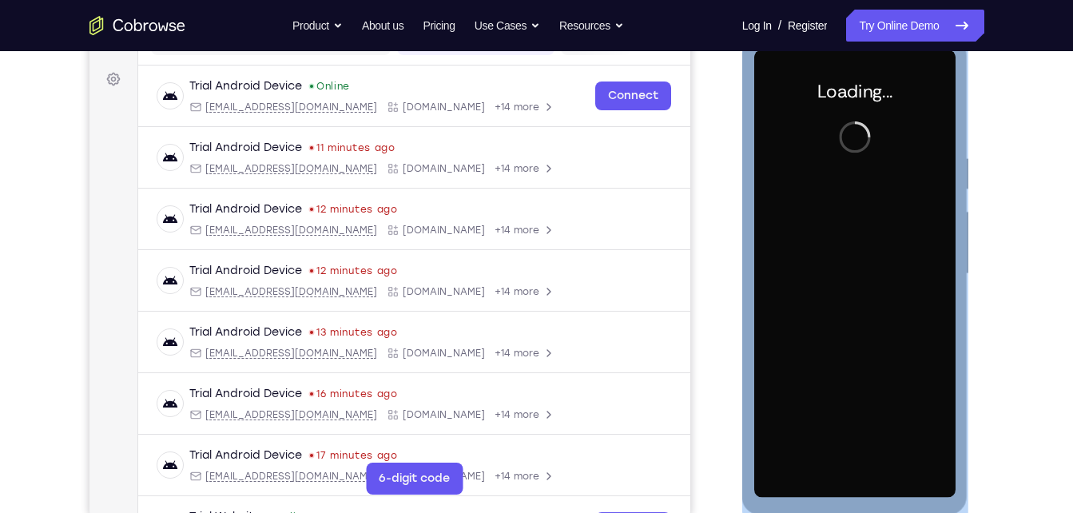
drag, startPoint x: 856, startPoint y: 508, endPoint x: 870, endPoint y: 479, distance: 31.8
click at [870, 479] on div "Loading..." at bounding box center [856, 276] width 226 height 476
drag, startPoint x: 870, startPoint y: 479, endPoint x: 950, endPoint y: 364, distance: 140.6
click at [950, 364] on div at bounding box center [855, 274] width 201 height 448
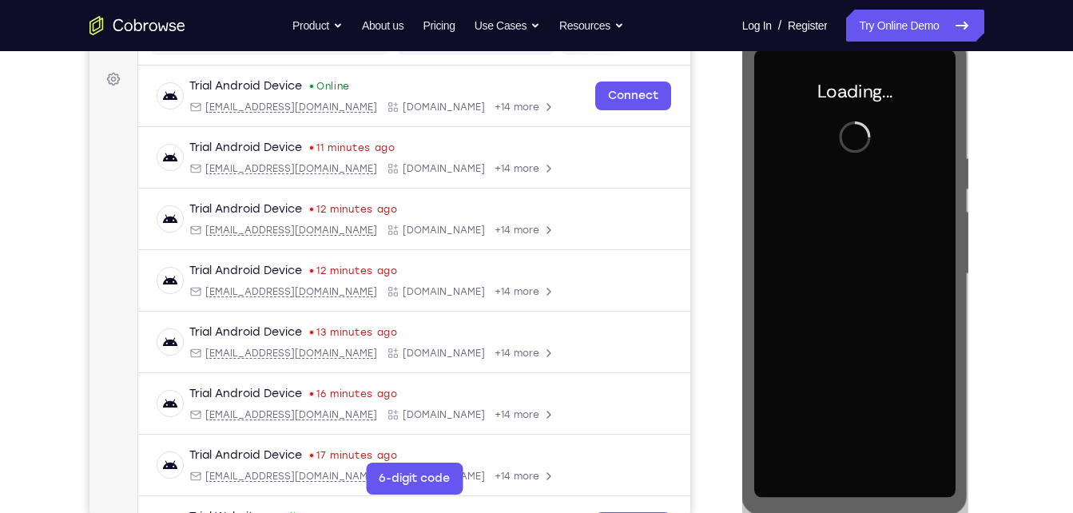
click at [977, 345] on div at bounding box center [857, 272] width 256 height 492
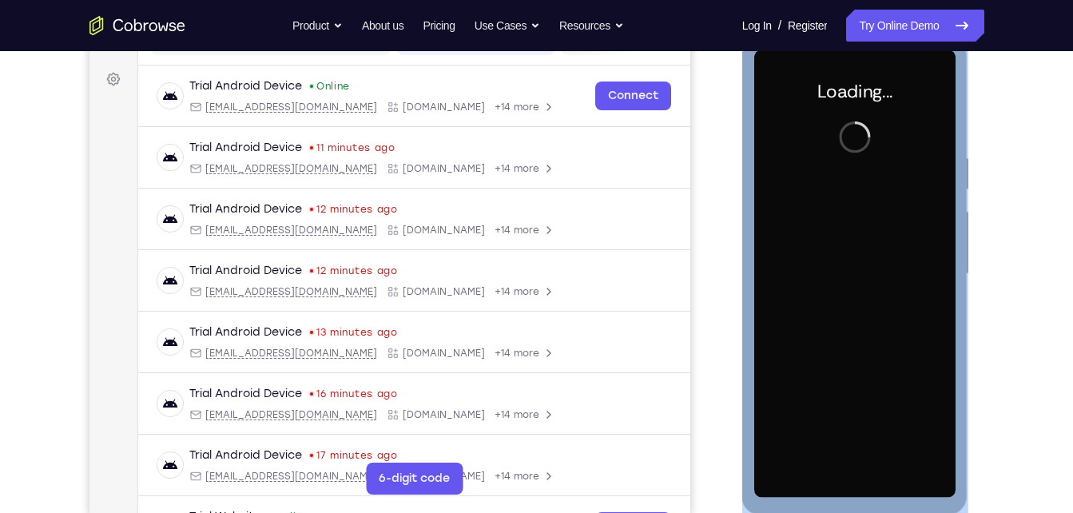
click at [960, 360] on div "Loading..." at bounding box center [856, 276] width 226 height 476
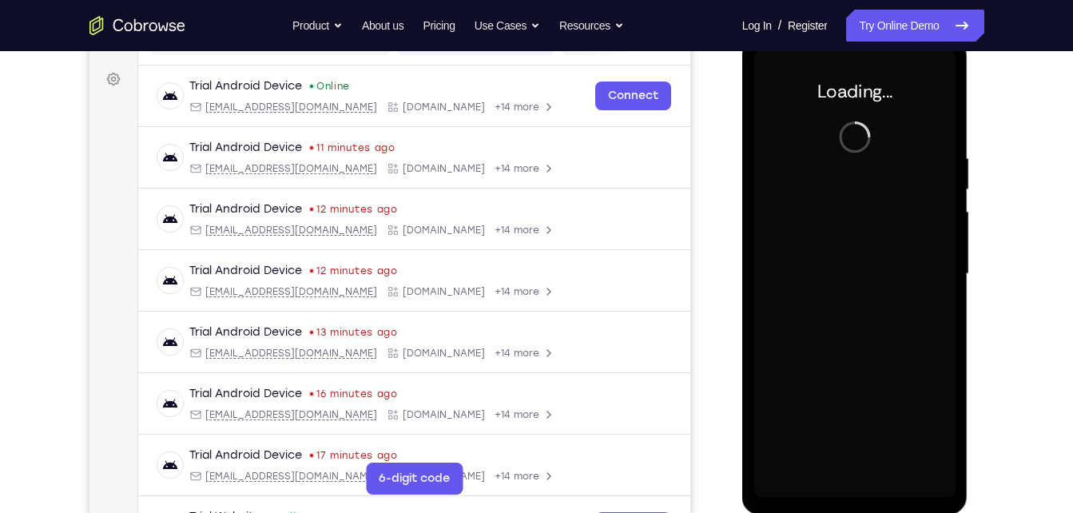
click at [960, 360] on div "Loading..." at bounding box center [856, 276] width 226 height 476
click at [1049, 315] on div "Your Support Agent Your Customer Web iOS Android Next Steps We’d be happy to gi…" at bounding box center [536, 352] width 1073 height 1054
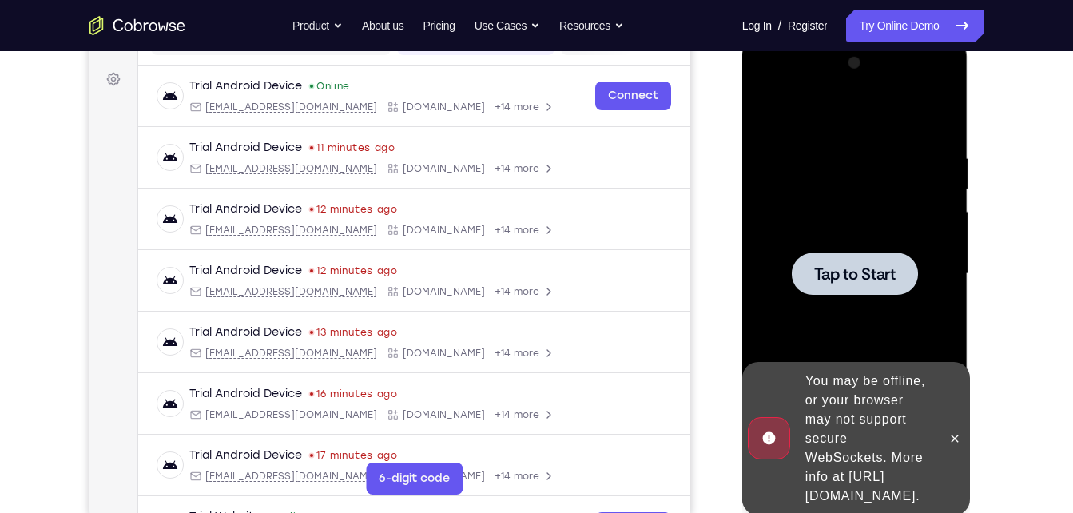
click at [809, 281] on div at bounding box center [855, 274] width 126 height 42
click at [833, 300] on div at bounding box center [855, 274] width 201 height 448
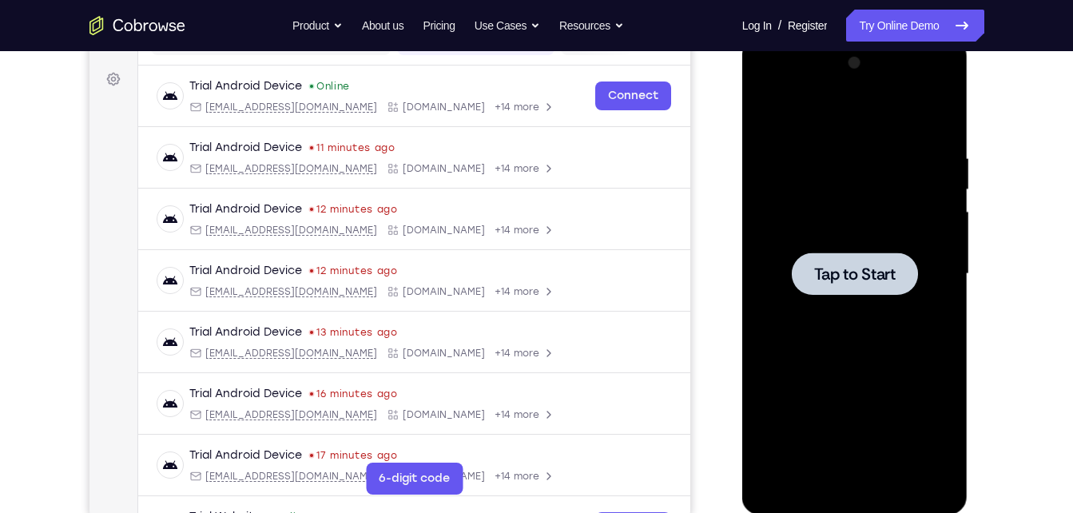
click at [864, 296] on div at bounding box center [855, 274] width 201 height 448
click at [946, 30] on link "Try Online Demo" at bounding box center [914, 26] width 137 height 32
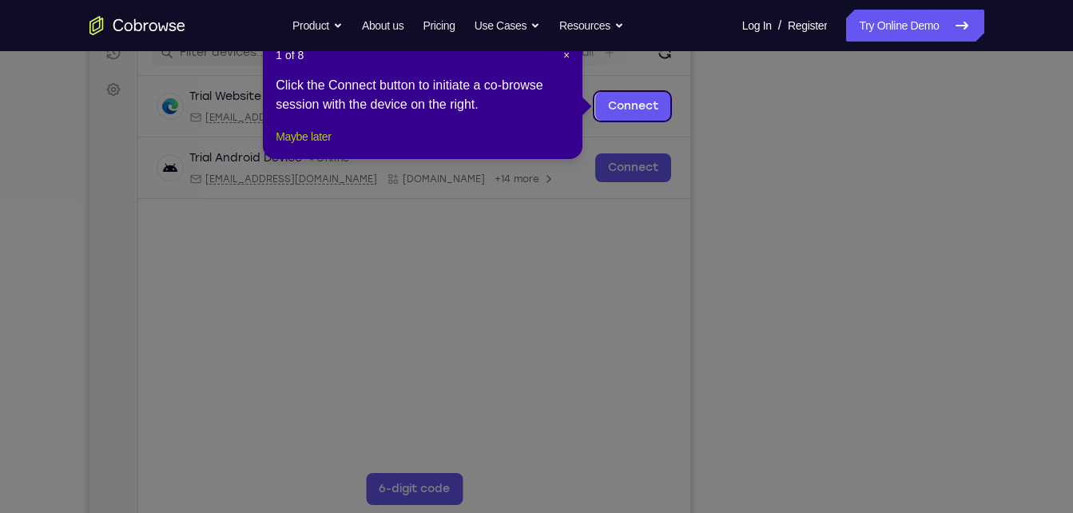
drag, startPoint x: 325, startPoint y: 160, endPoint x: 288, endPoint y: 182, distance: 43.0
click at [325, 146] on button "Maybe later" at bounding box center [303, 136] width 55 height 19
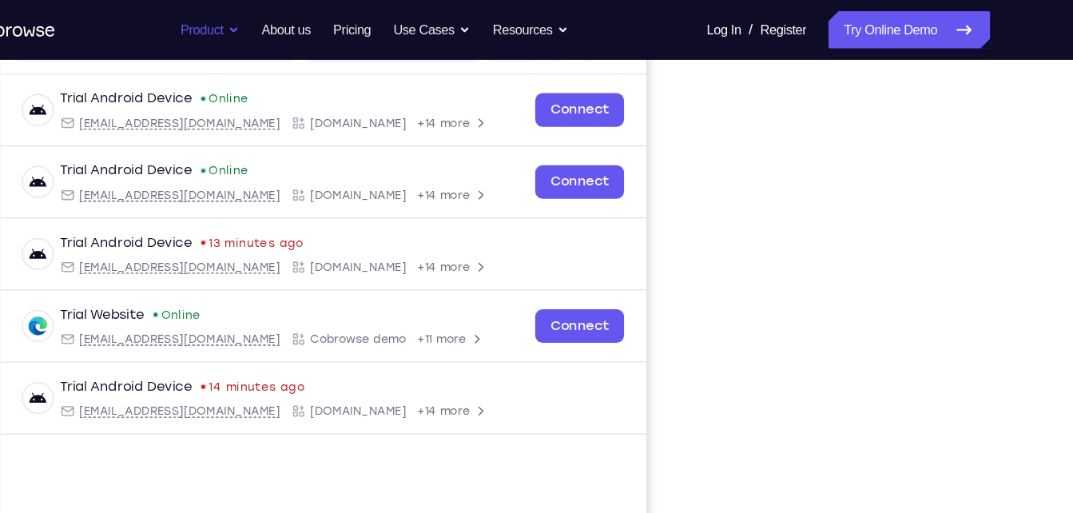
scroll to position [225, 0]
